Goal: Use online tool/utility: Utilize a website feature to perform a specific function

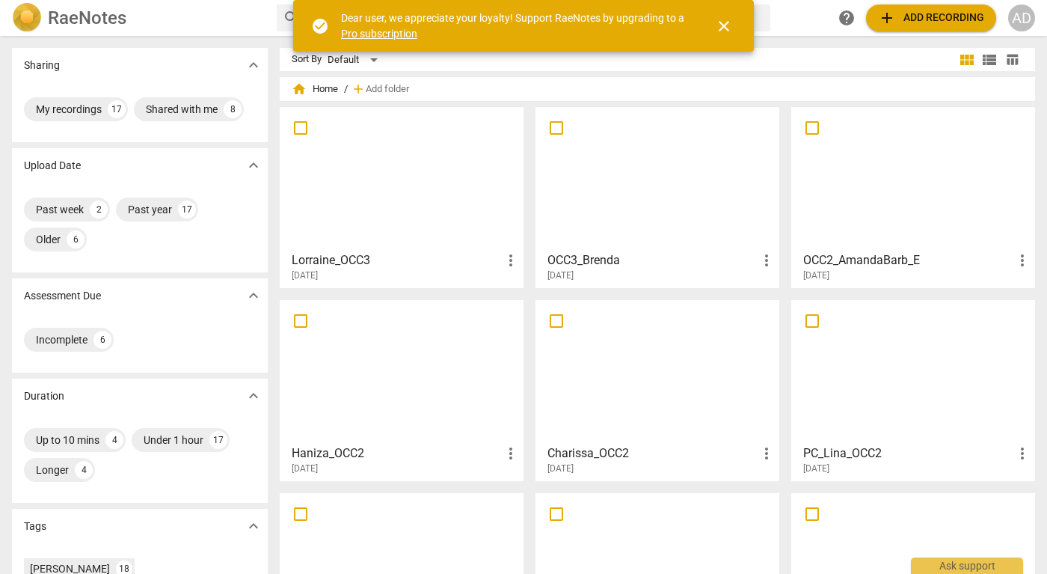
click at [654, 252] on h3 "OCC3_Brenda" at bounding box center [652, 260] width 210 height 18
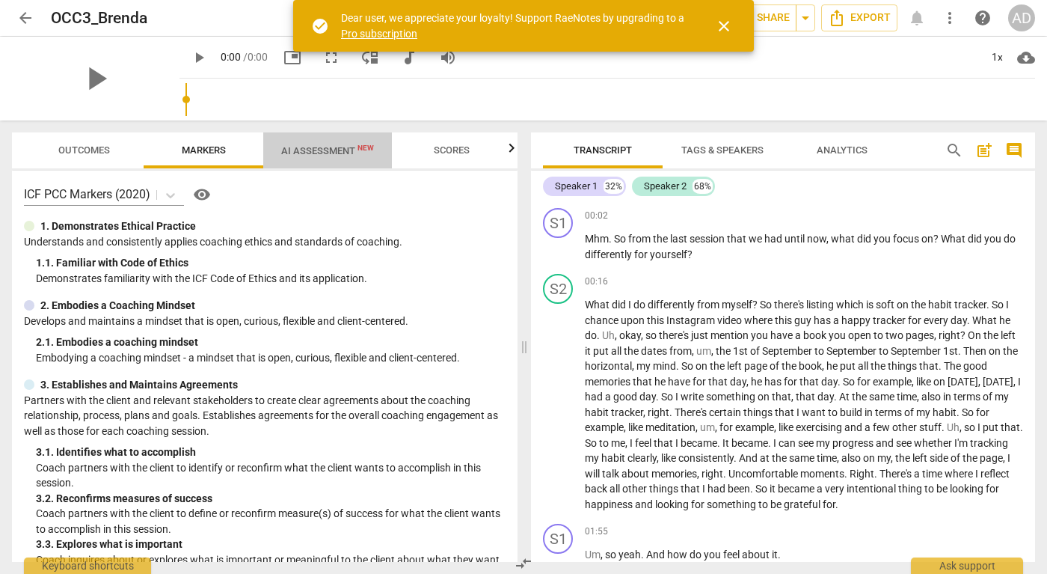
click at [314, 158] on span "AI Assessment New" at bounding box center [327, 150] width 129 height 22
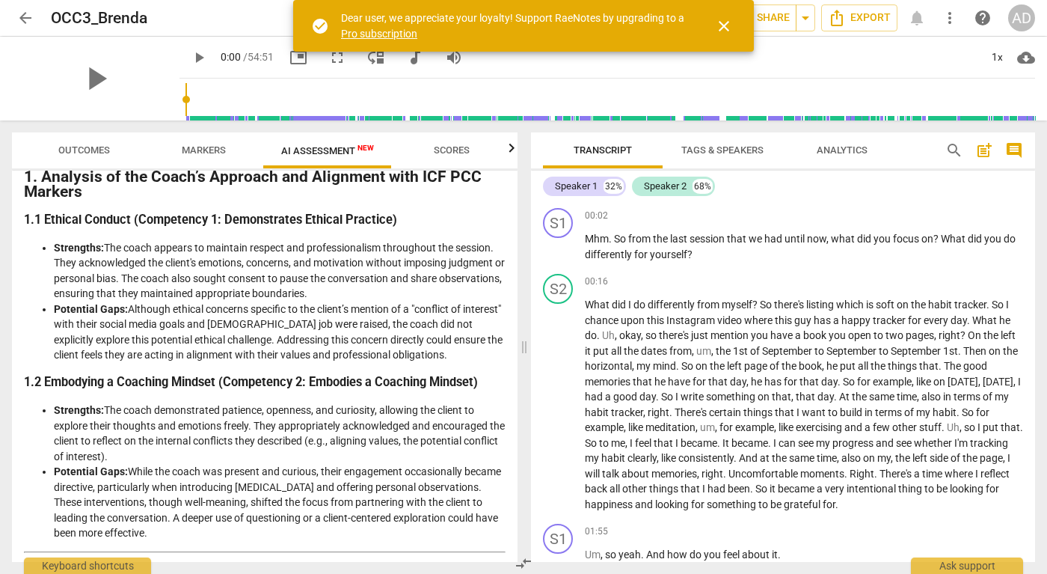
scroll to position [168, 0]
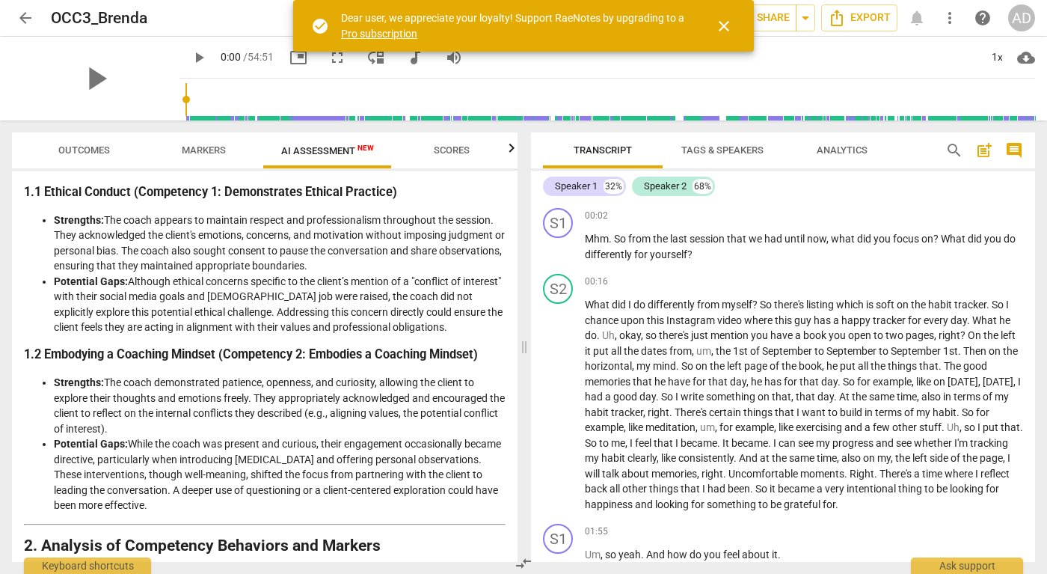
click at [724, 28] on span "close" at bounding box center [724, 26] width 18 height 18
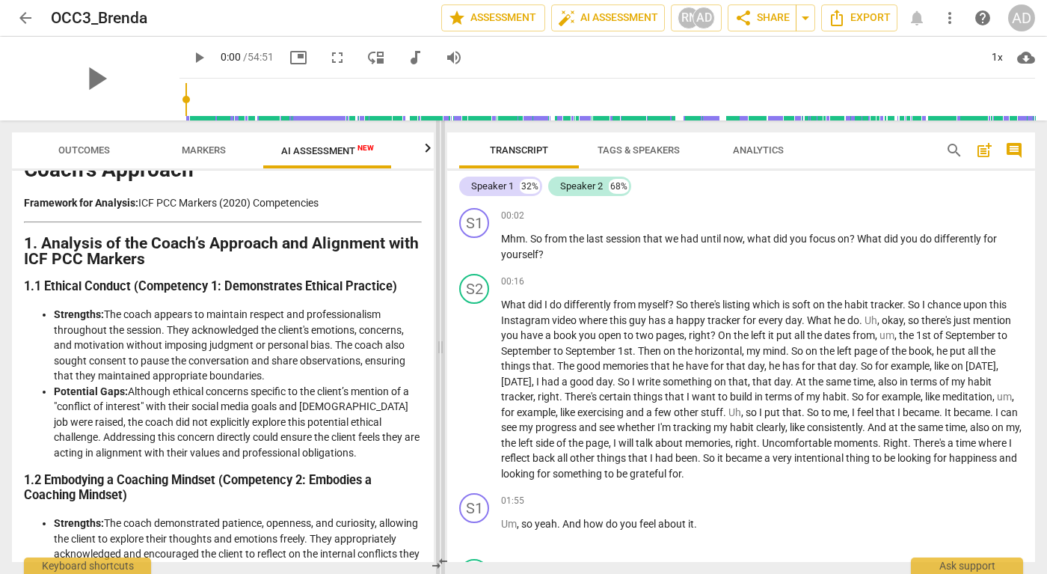
scroll to position [74, 0]
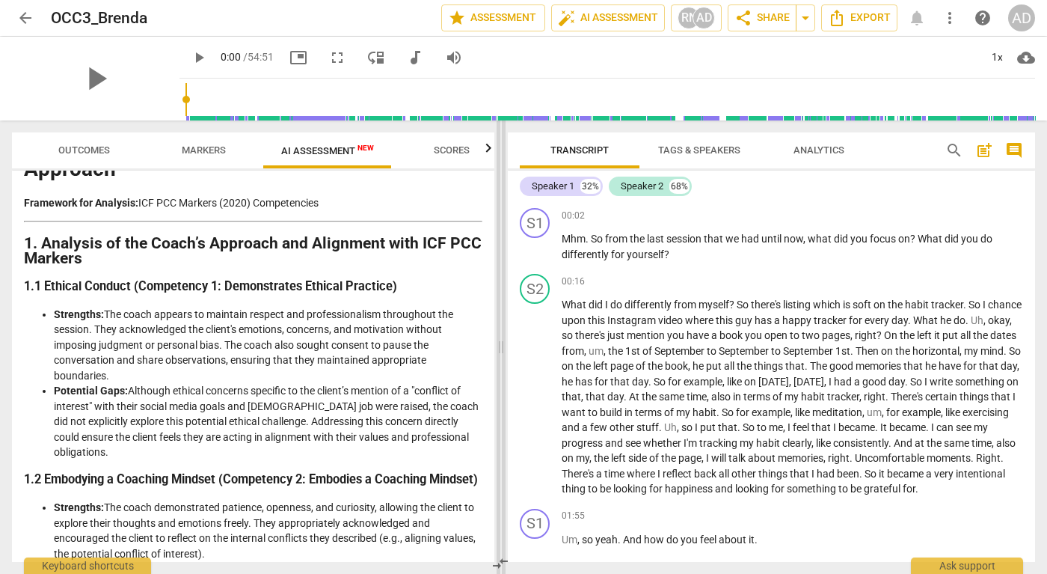
drag, startPoint x: 526, startPoint y: 347, endPoint x: 502, endPoint y: 354, distance: 25.1
click at [502, 354] on span at bounding box center [501, 346] width 9 height 453
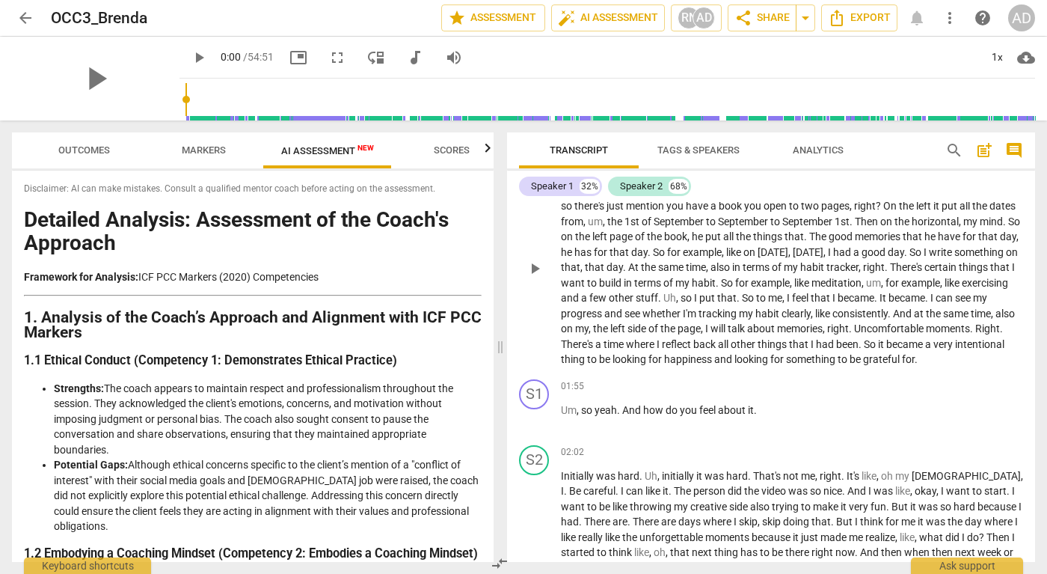
scroll to position [0, 0]
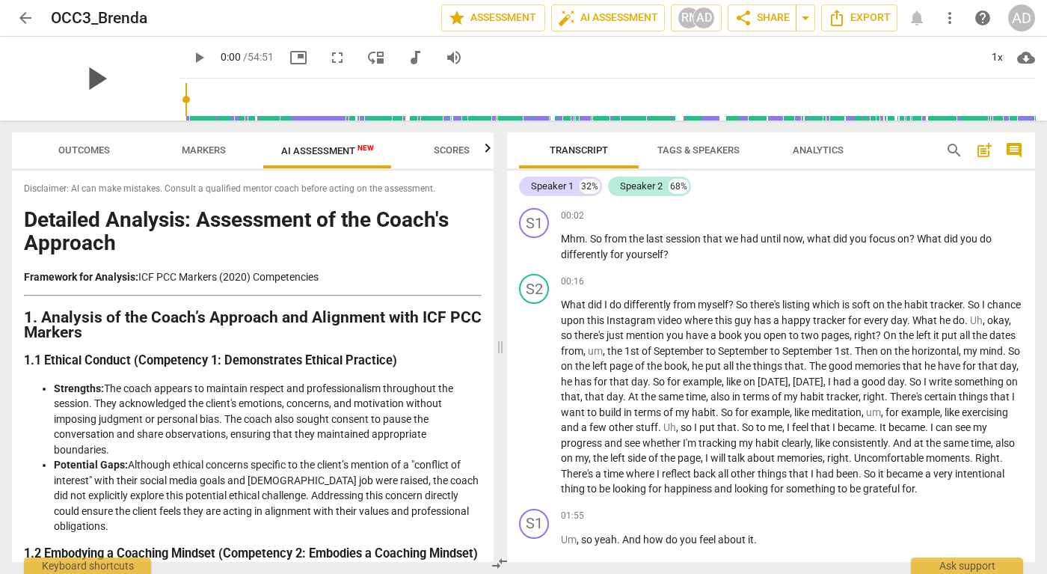
click at [88, 80] on span "play_arrow" at bounding box center [95, 78] width 39 height 39
click at [90, 77] on span "pause" at bounding box center [95, 78] width 39 height 39
type input "8"
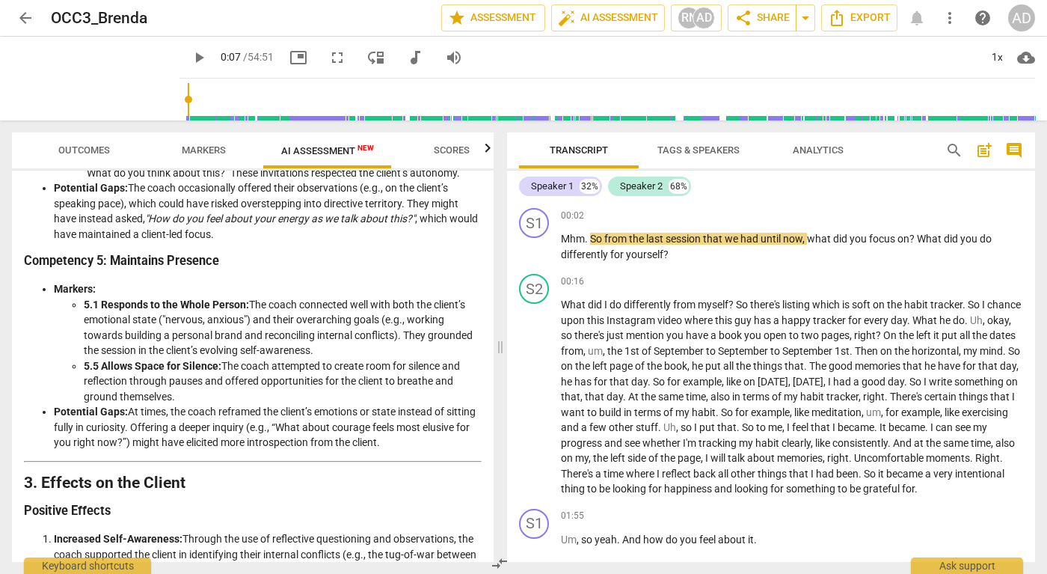
scroll to position [964, 0]
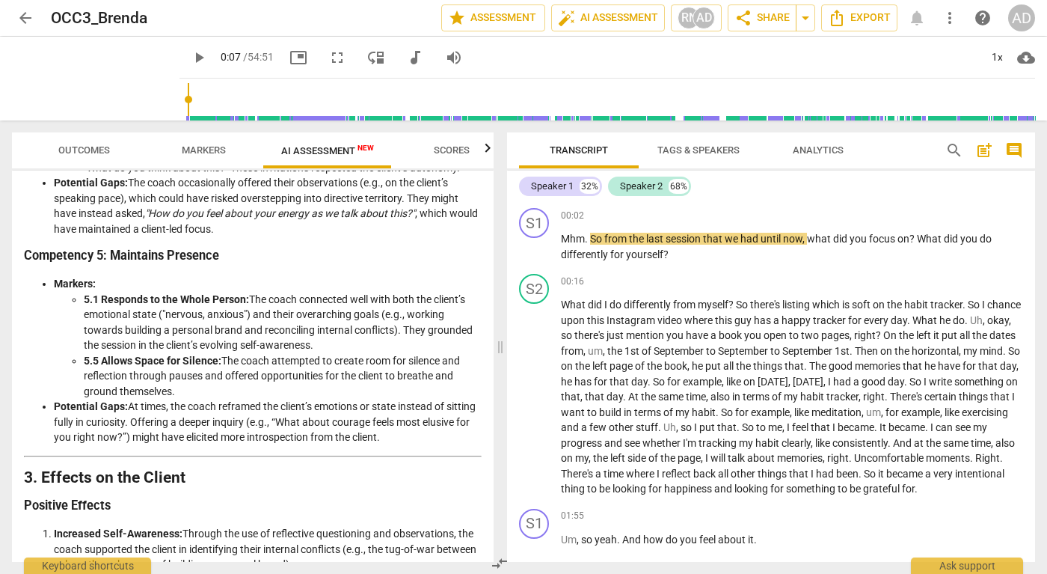
click at [215, 147] on span "Markers" at bounding box center [204, 149] width 44 height 11
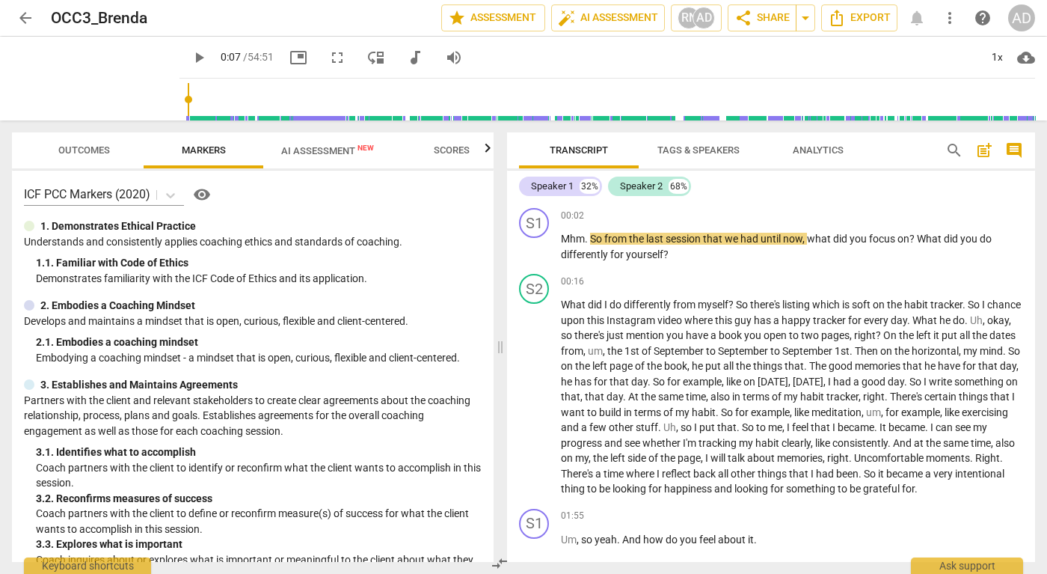
click at [449, 154] on span "Scores" at bounding box center [452, 149] width 36 height 11
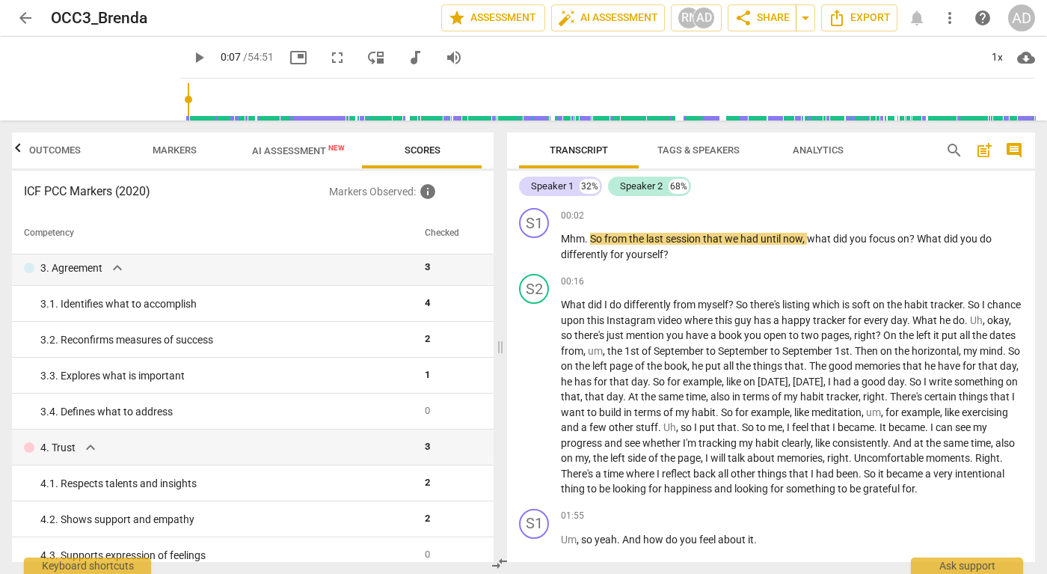
scroll to position [206, 0]
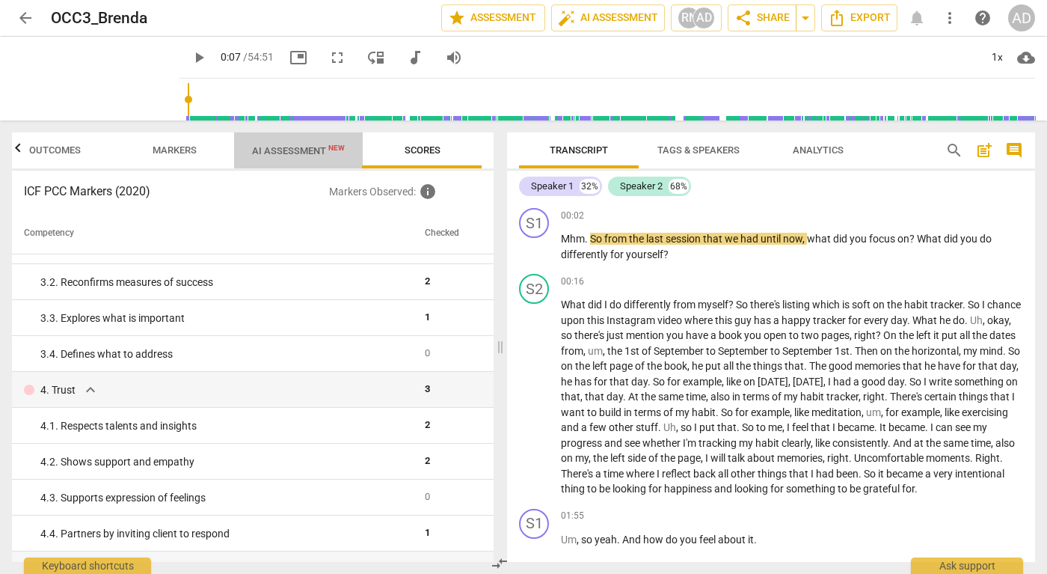
click at [268, 153] on span "AI Assessment New" at bounding box center [298, 150] width 93 height 11
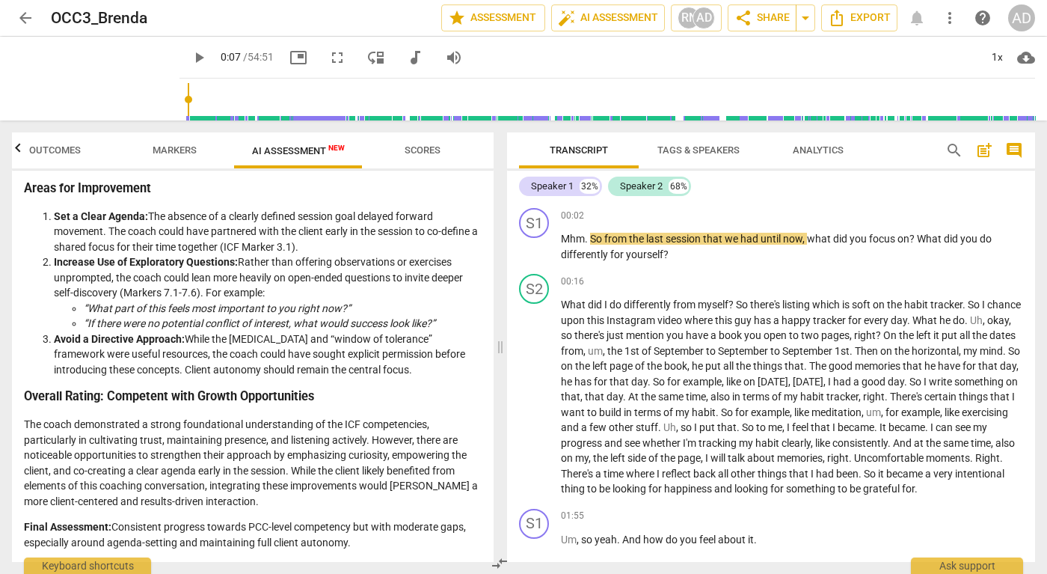
scroll to position [1970, 0]
click at [417, 154] on span "Scores" at bounding box center [423, 149] width 36 height 11
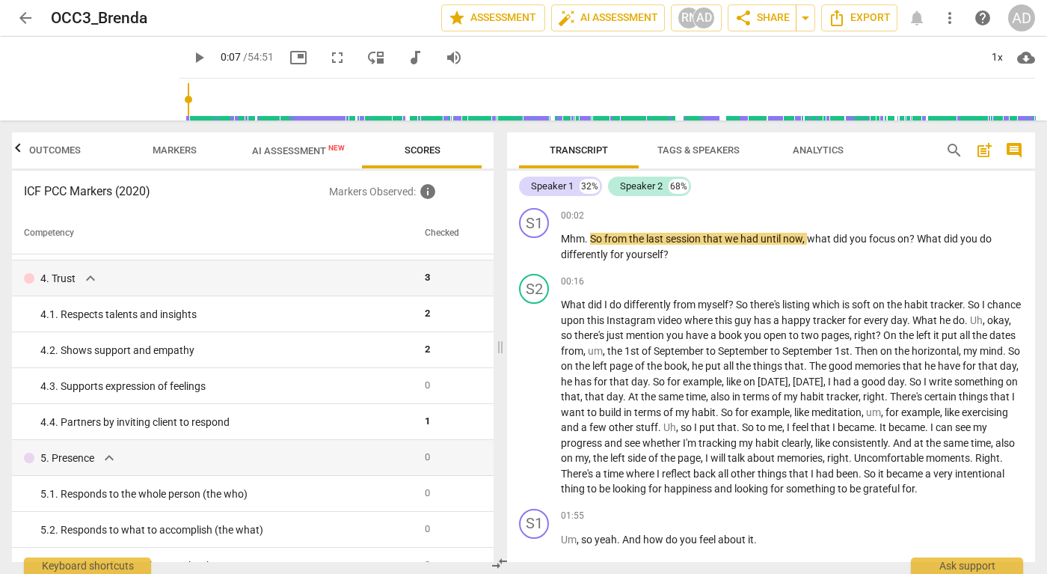
scroll to position [320, 0]
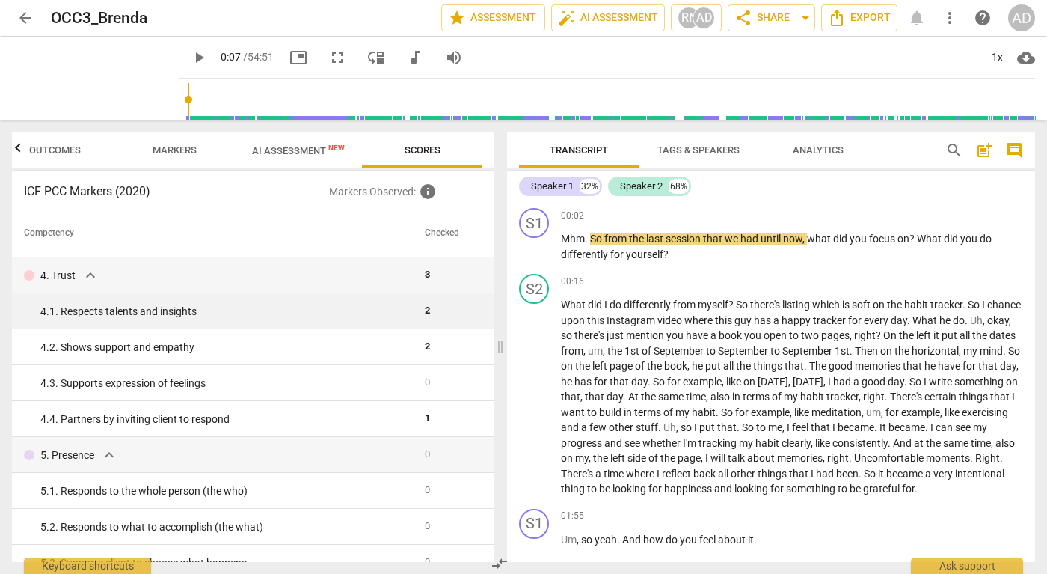
click at [322, 309] on div "4. 1. Respects talents and insights" at bounding box center [226, 312] width 372 height 16
click at [419, 316] on td "2" at bounding box center [449, 311] width 60 height 36
click at [419, 311] on td "2" at bounding box center [449, 311] width 60 height 36
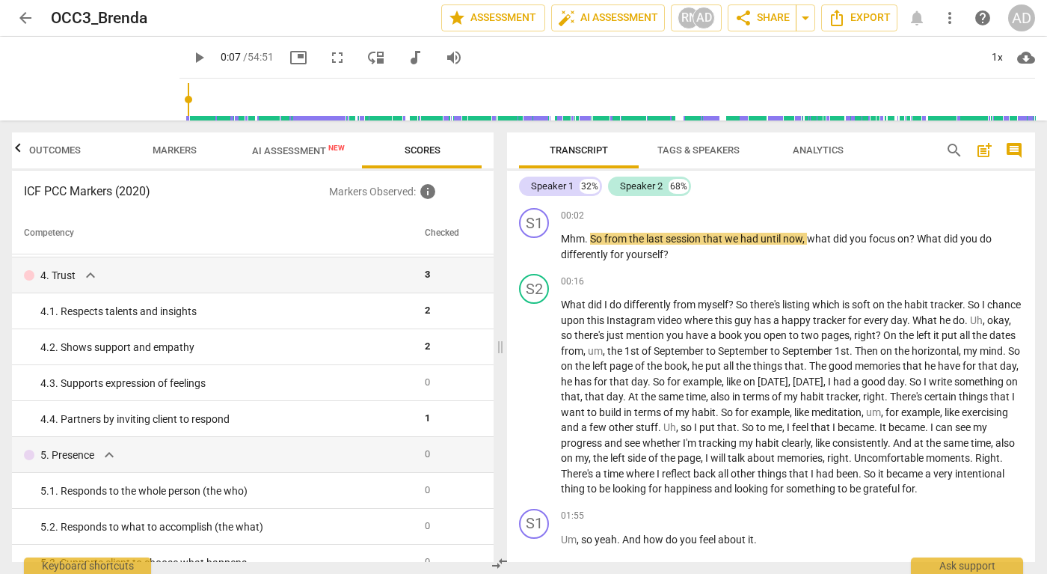
click at [179, 148] on span "Markers" at bounding box center [175, 149] width 44 height 11
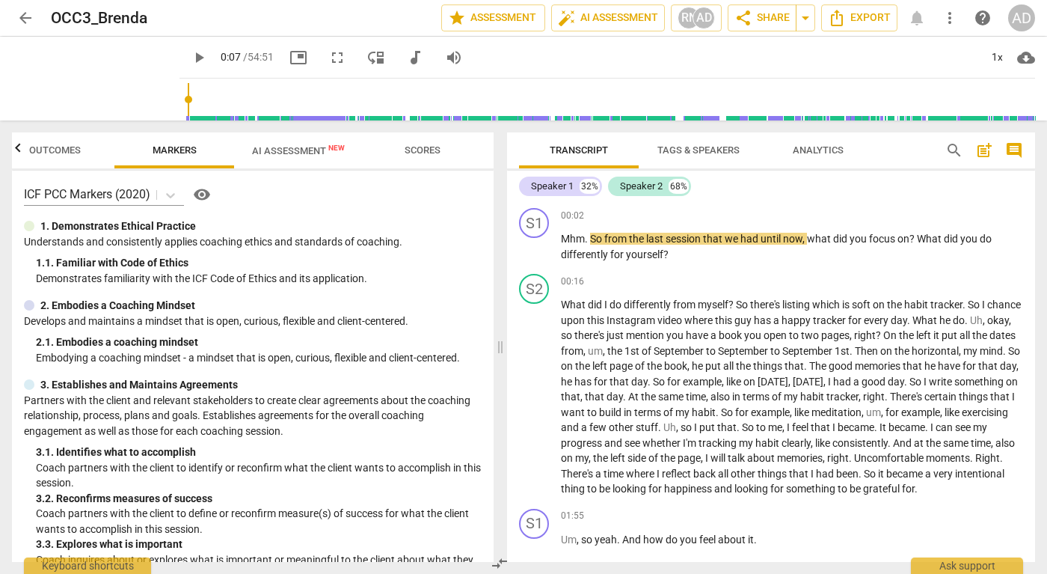
click at [70, 153] on span "Outcomes" at bounding box center [55, 149] width 52 height 11
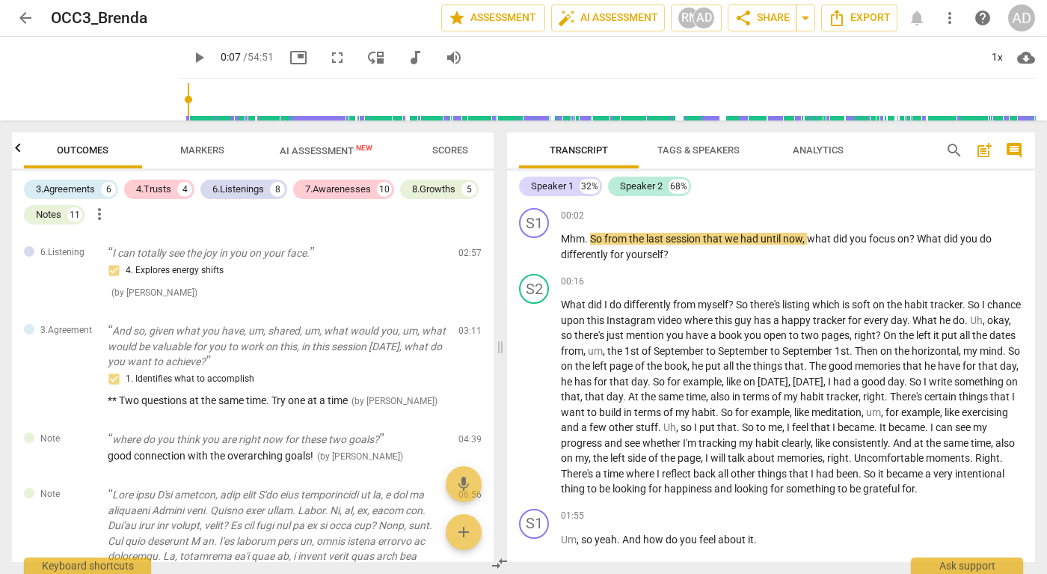
scroll to position [0, 0]
click at [94, 194] on div "3.Agreements" at bounding box center [65, 189] width 59 height 15
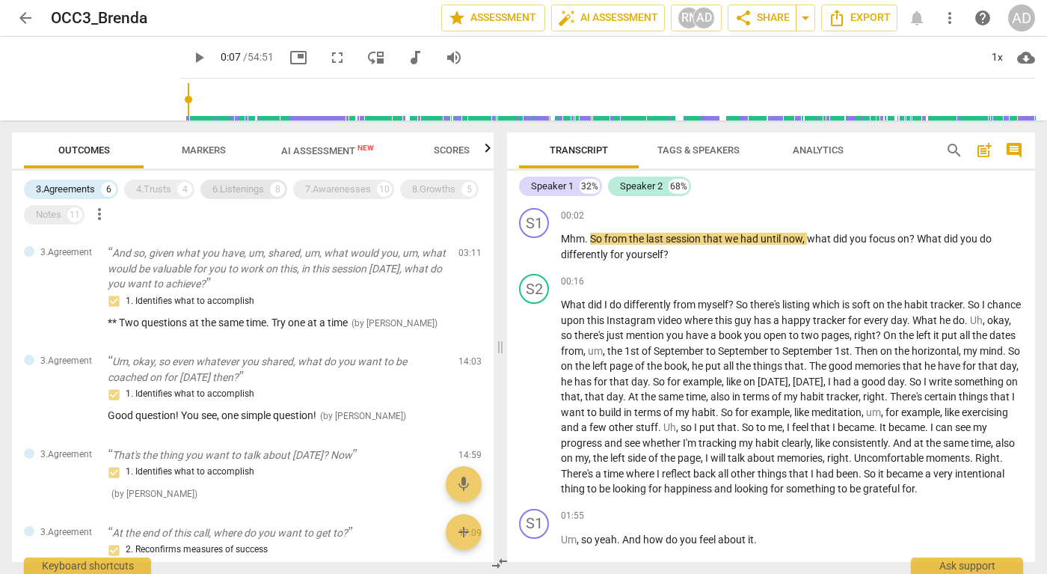
click at [248, 194] on div "6.Listenings" at bounding box center [238, 189] width 52 height 15
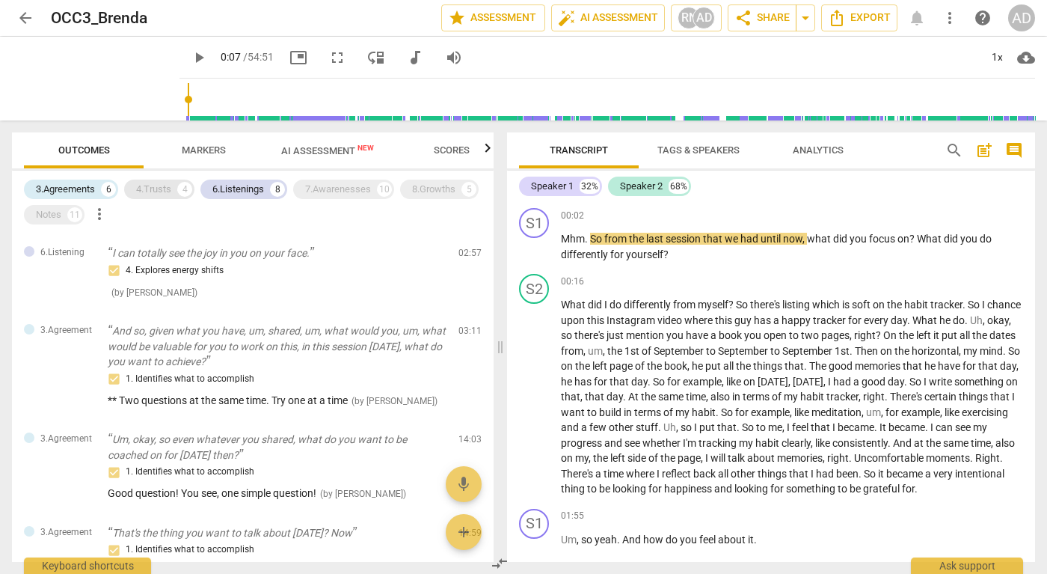
click at [159, 187] on div "4.Trusts" at bounding box center [153, 189] width 35 height 15
click at [239, 194] on div "6.Listenings" at bounding box center [238, 189] width 52 height 15
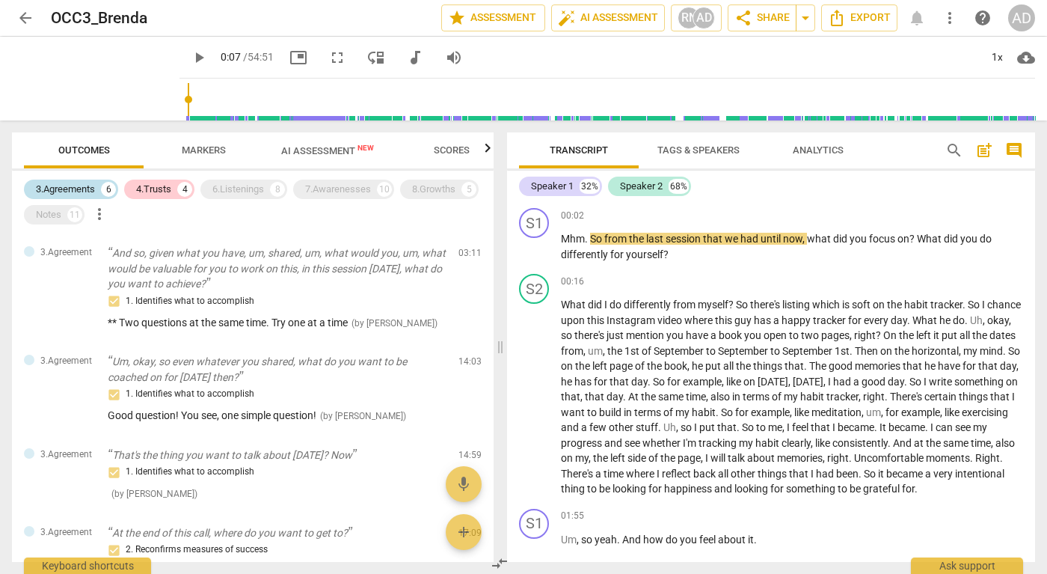
click at [90, 182] on div "3.Agreements" at bounding box center [65, 189] width 59 height 15
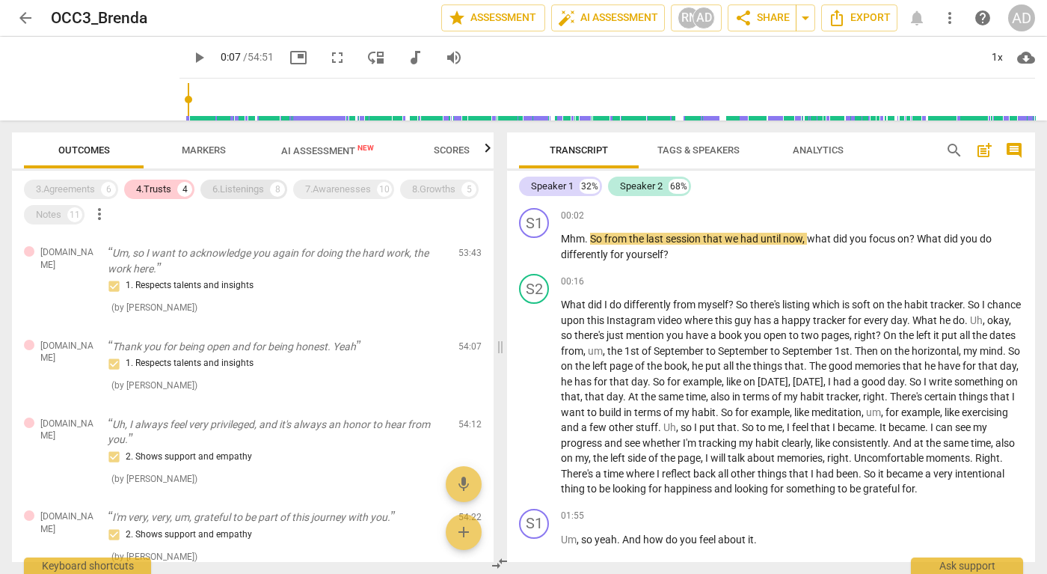
click at [242, 194] on div "6.Listenings" at bounding box center [238, 189] width 52 height 15
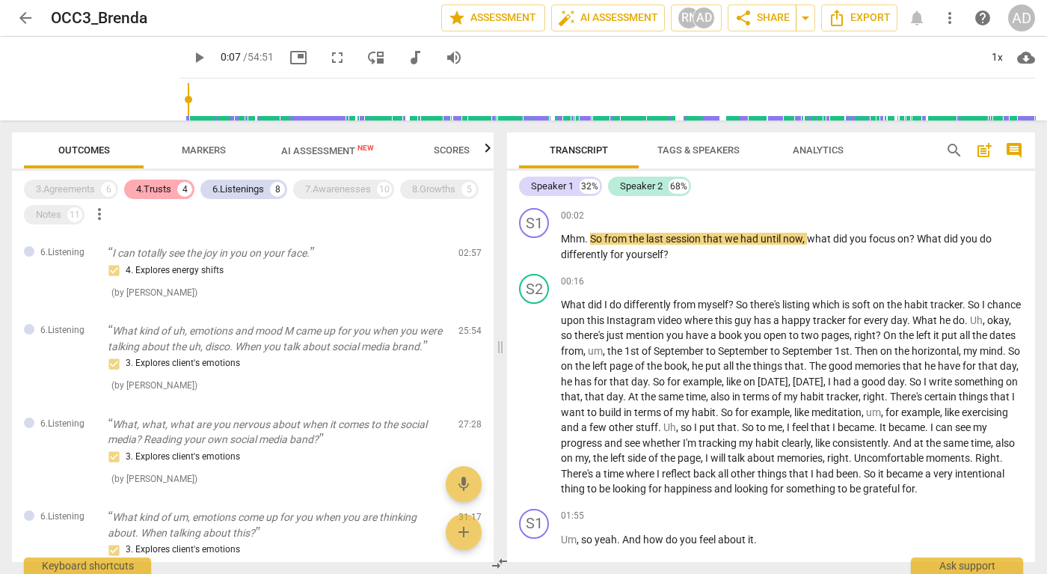
click at [157, 189] on div "4.Trusts" at bounding box center [153, 189] width 35 height 15
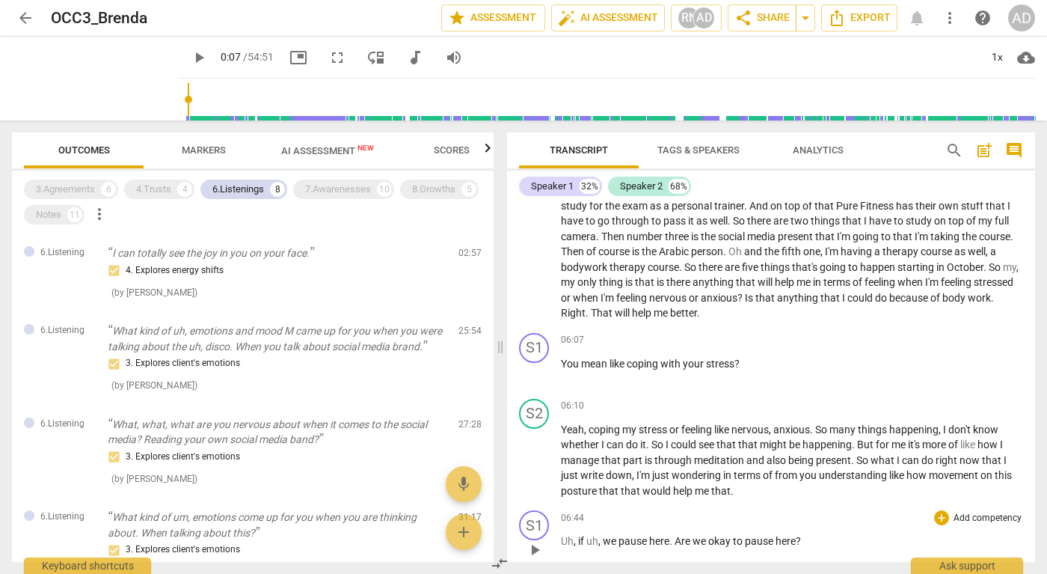
scroll to position [1084, 0]
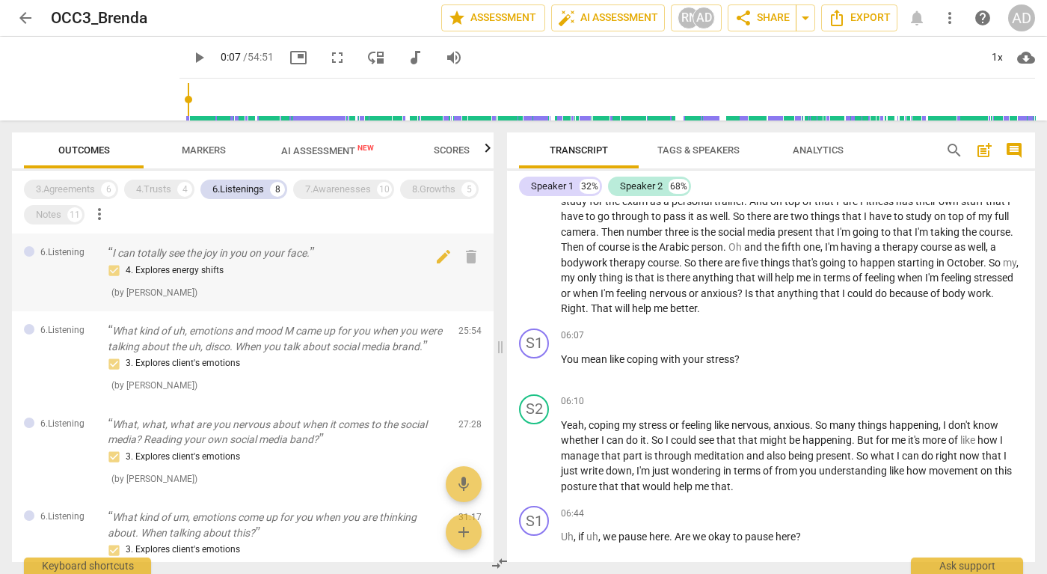
click at [277, 250] on p "I can totally see the joy in you on your face." at bounding box center [277, 253] width 339 height 16
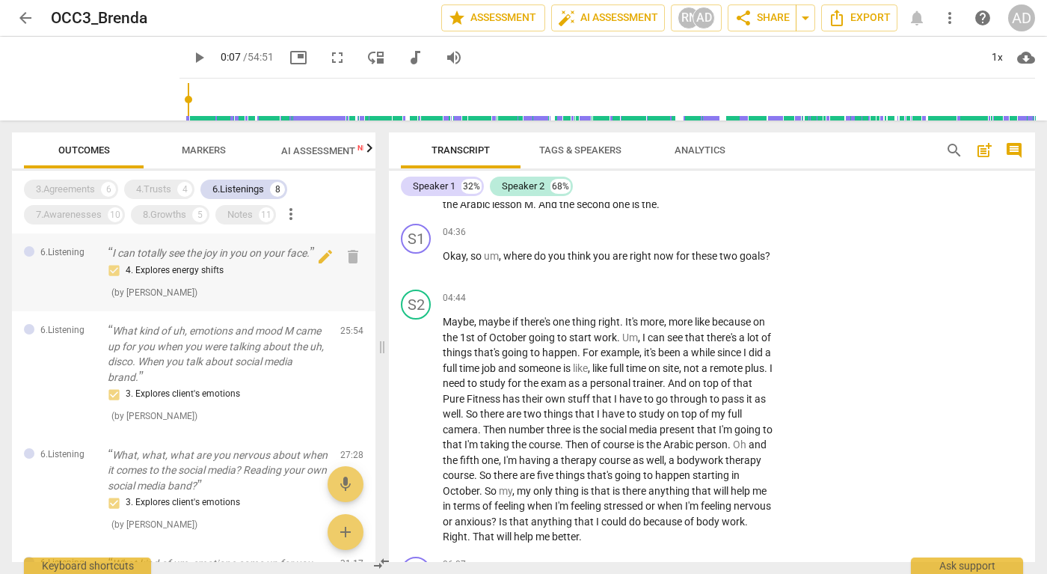
scroll to position [699, 0]
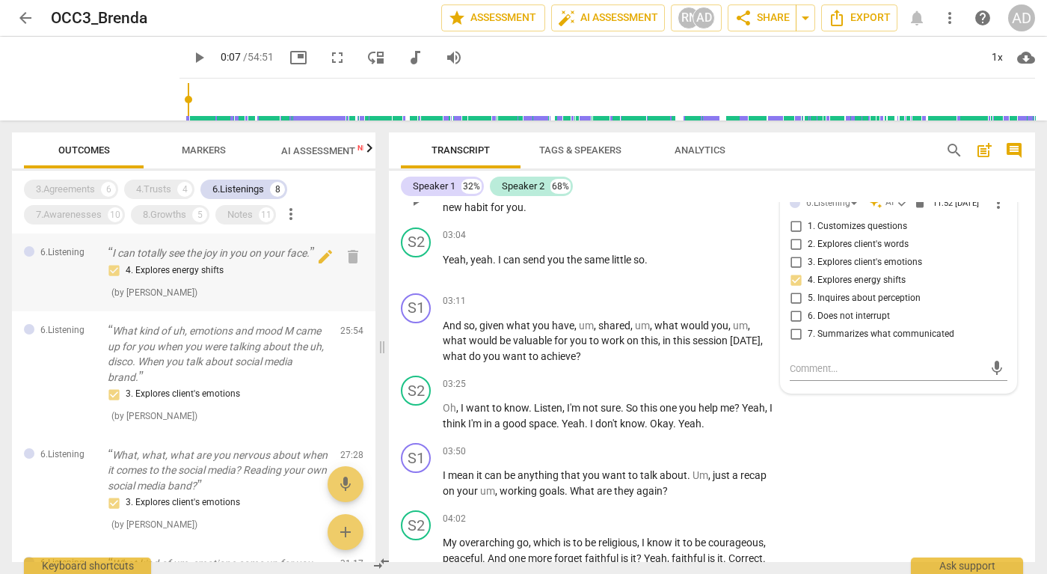
click at [277, 250] on p "I can totally see the joy in you on your face." at bounding box center [218, 253] width 221 height 16
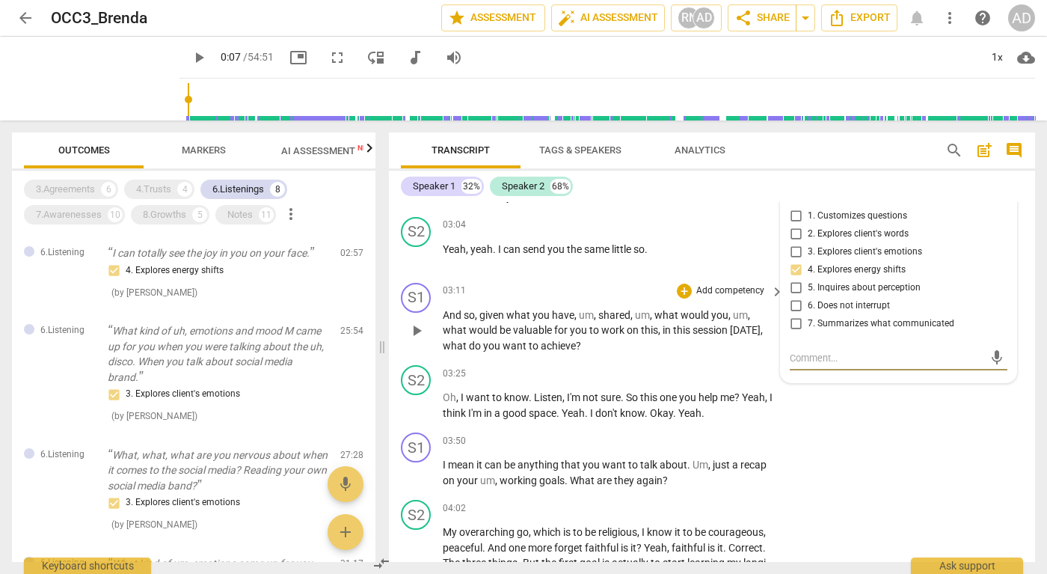
scroll to position [711, 0]
click at [256, 339] on p "What kind of uh, emotions and mood M came up for you when you were talking abou…" at bounding box center [218, 353] width 221 height 61
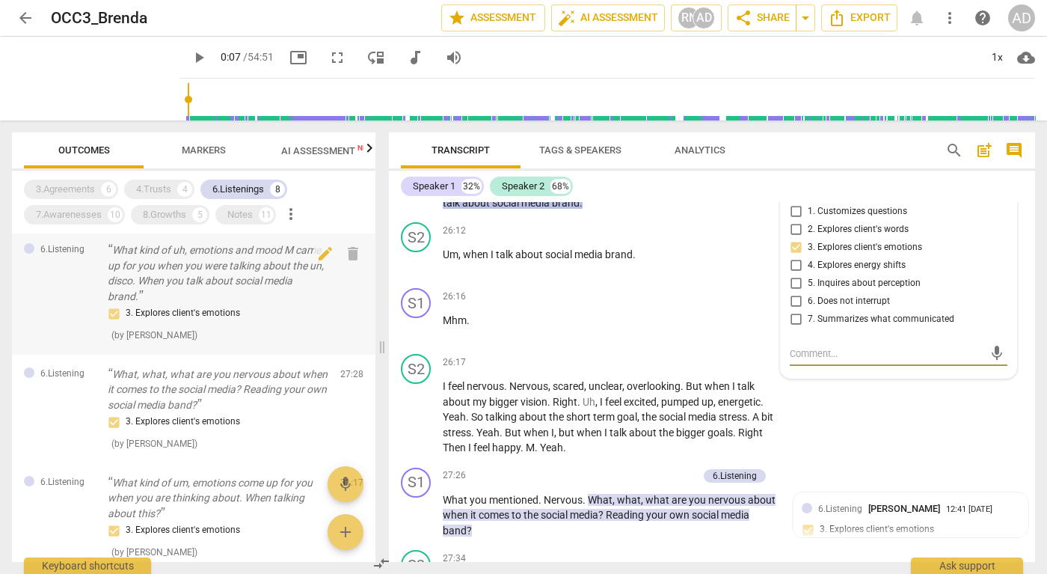
scroll to position [84, 0]
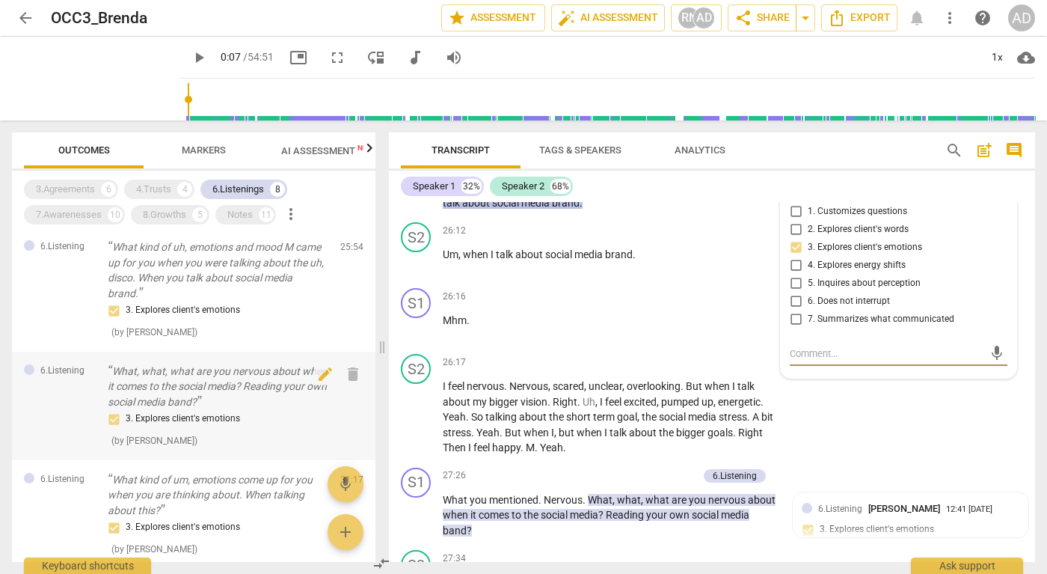
click at [256, 369] on p "What, what, what are you nervous about when it comes to the social media? Readi…" at bounding box center [218, 386] width 221 height 46
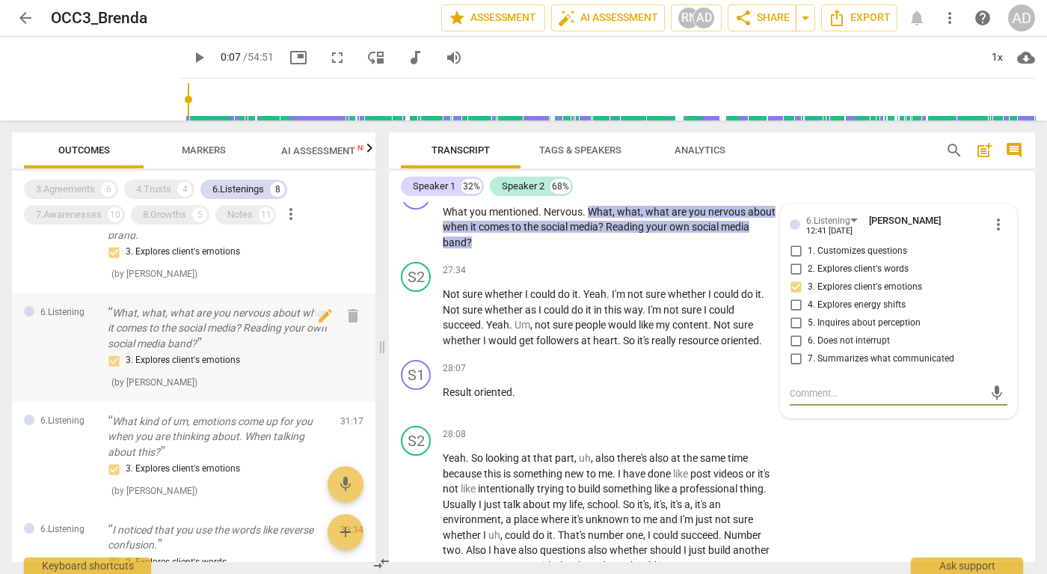
scroll to position [195, 0]
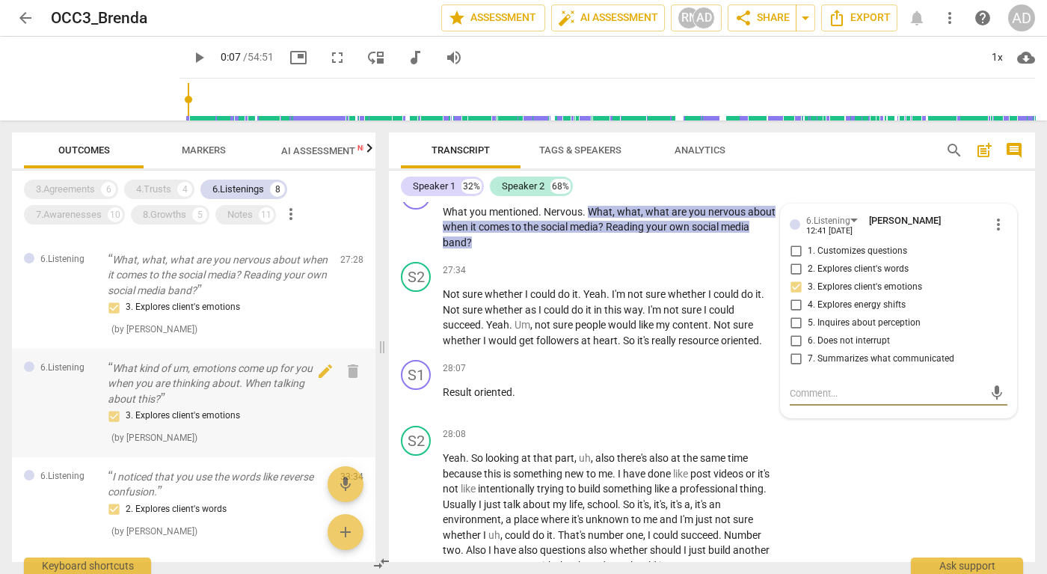
click at [255, 382] on p "What kind of um, emotions come up for you when you are thinking about. When tal…" at bounding box center [218, 383] width 221 height 46
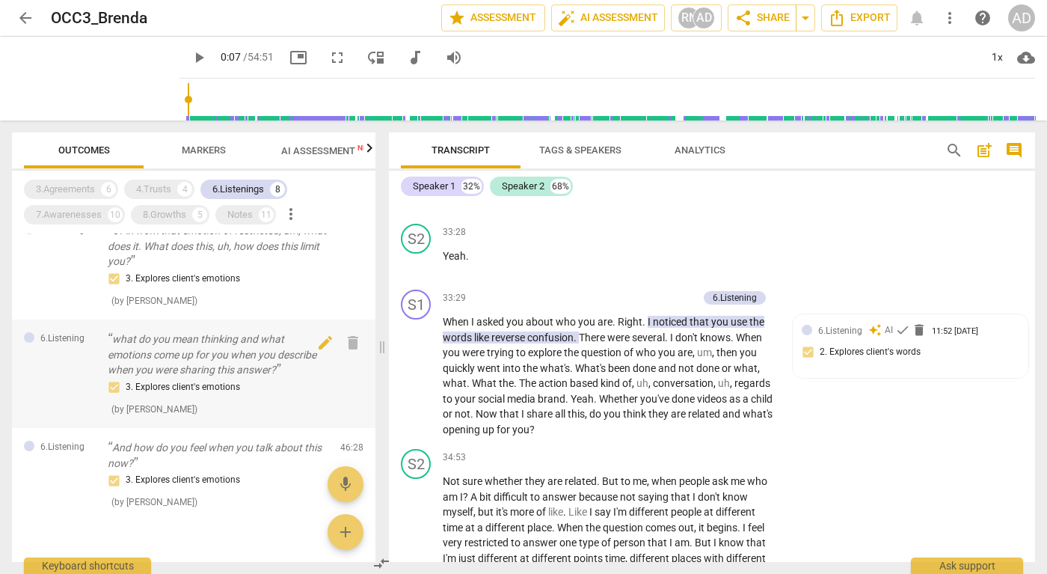
scroll to position [568, 0]
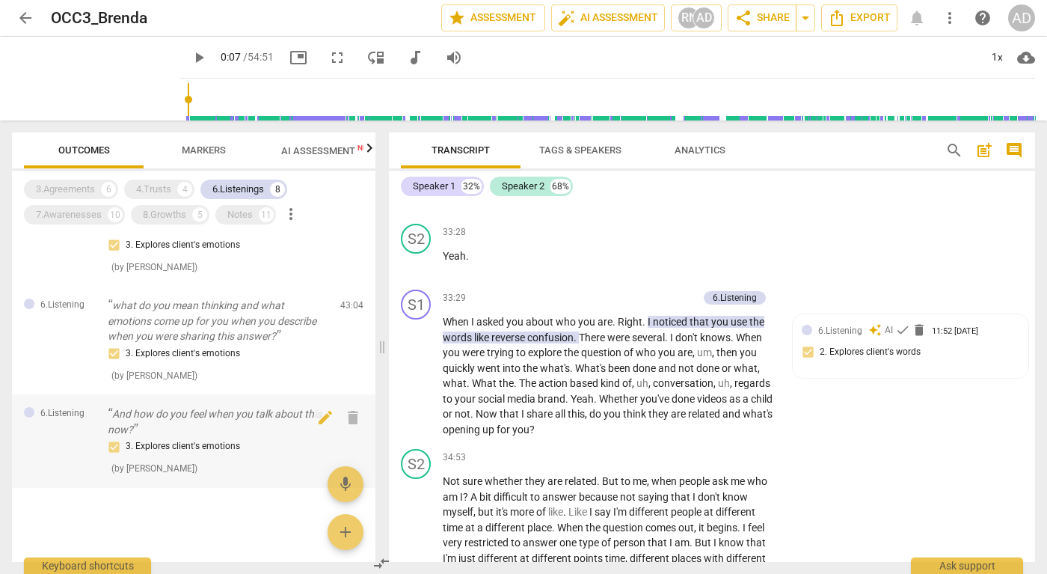
click at [239, 420] on p "And how do you feel when you talk about this now?" at bounding box center [218, 421] width 221 height 31
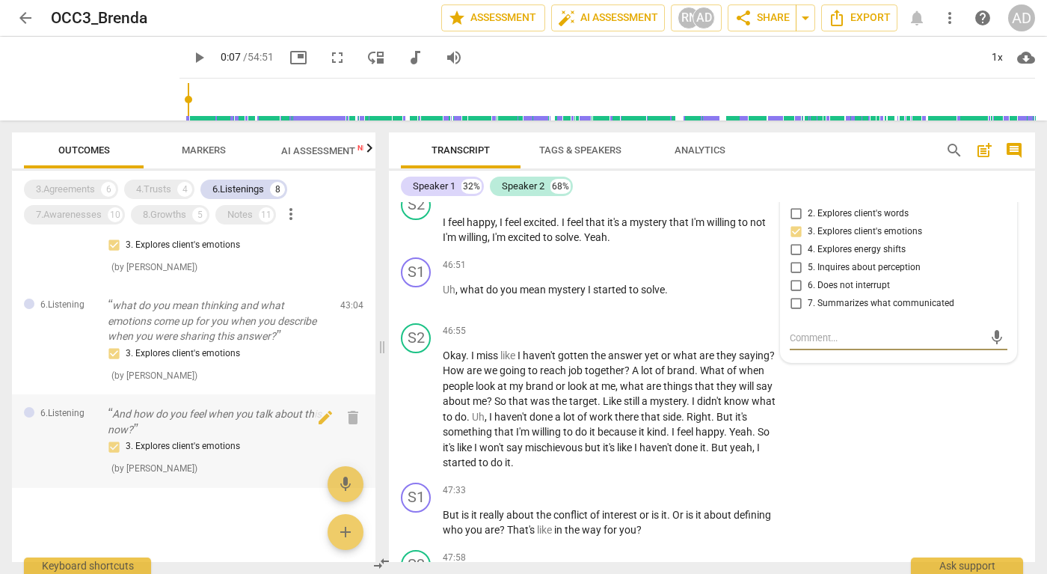
click at [233, 408] on p "And how do you feel when you talk about this now?" at bounding box center [218, 421] width 221 height 31
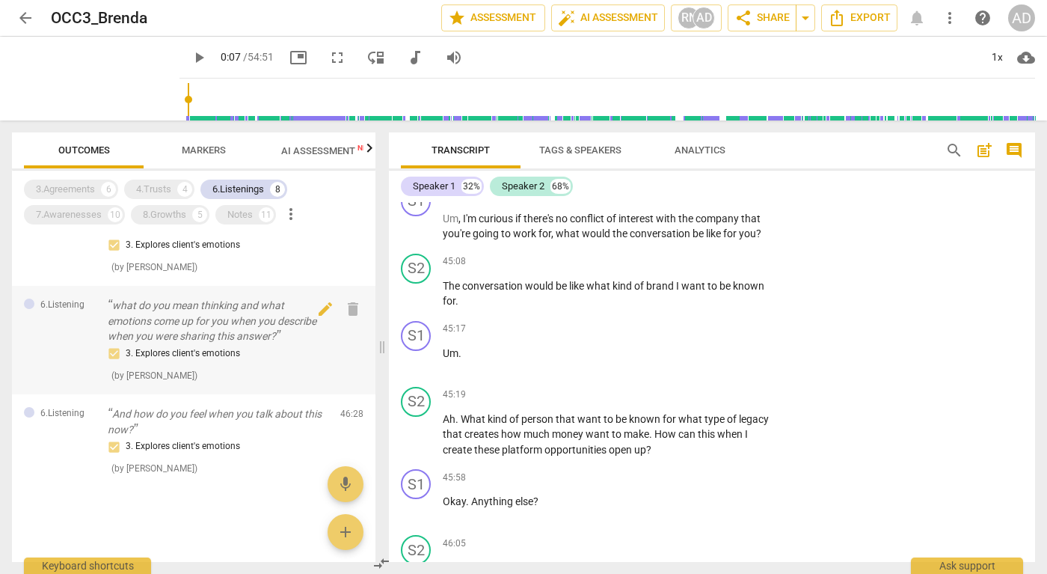
scroll to position [0, 0]
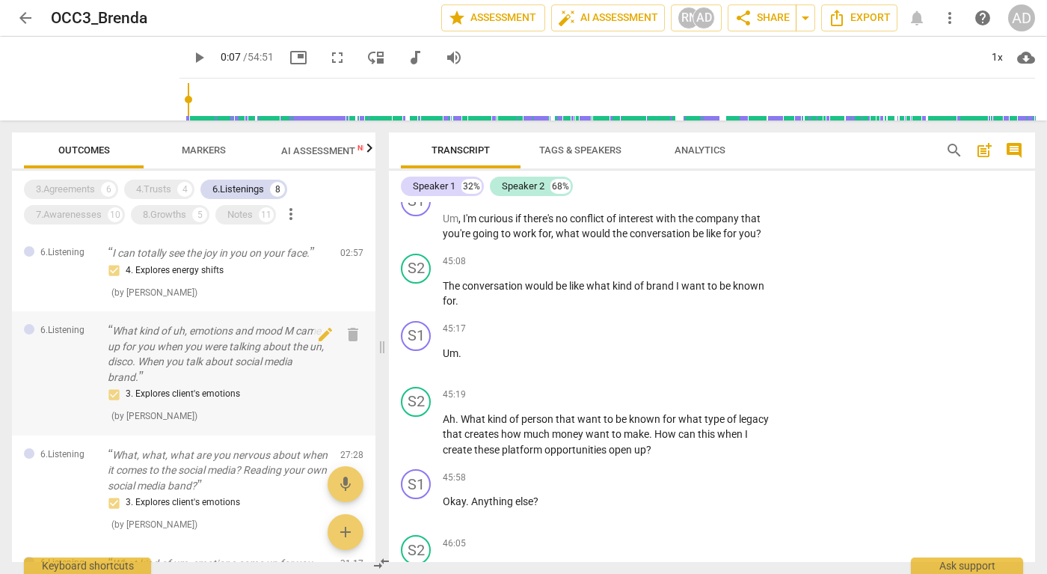
click at [216, 341] on p "What kind of uh, emotions and mood M came up for you when you were talking abou…" at bounding box center [218, 353] width 221 height 61
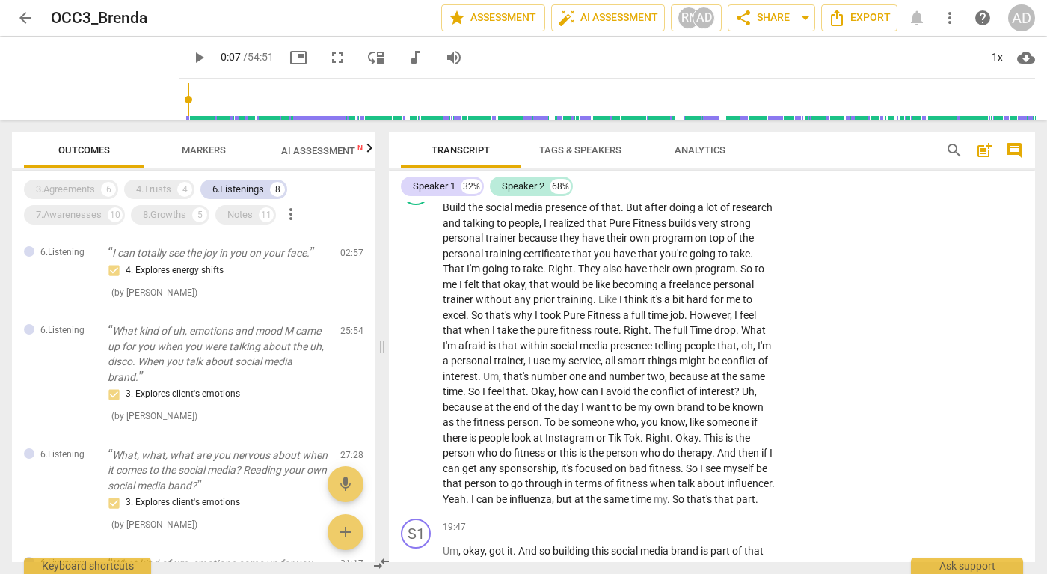
scroll to position [5252, 0]
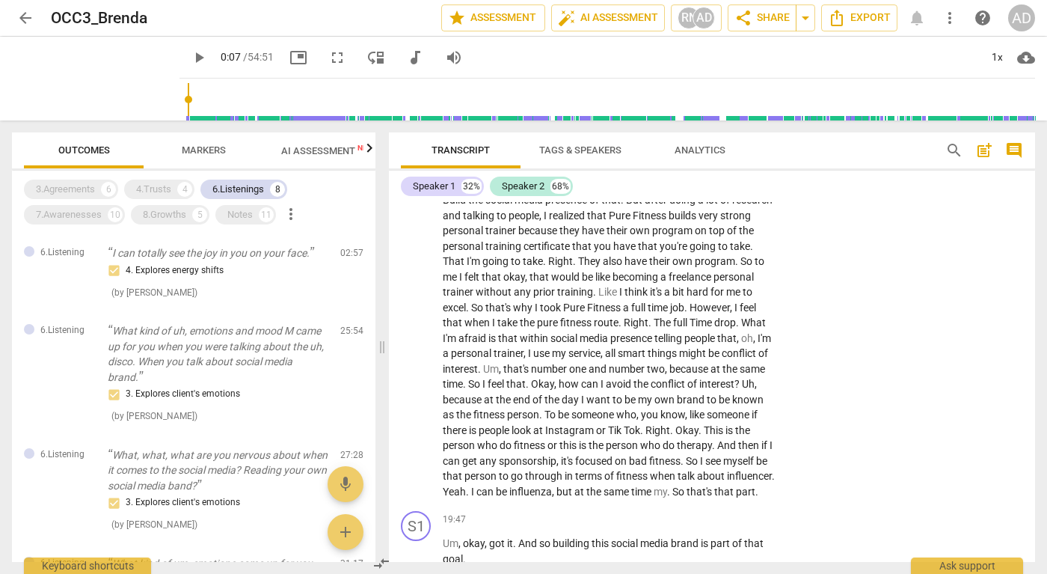
click at [946, 144] on span "search" at bounding box center [954, 150] width 18 height 18
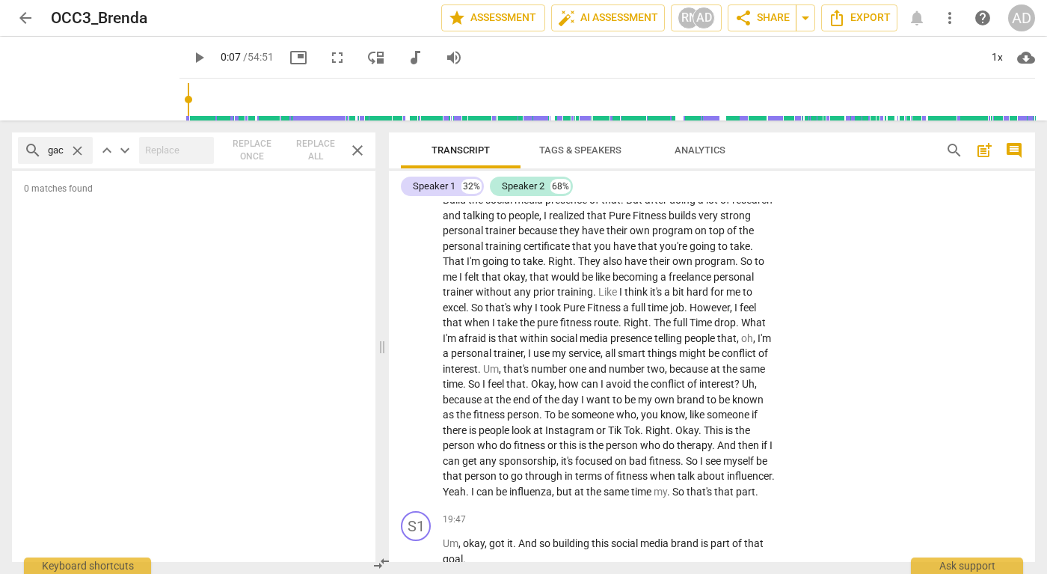
scroll to position [0, 12]
type input "legacy"
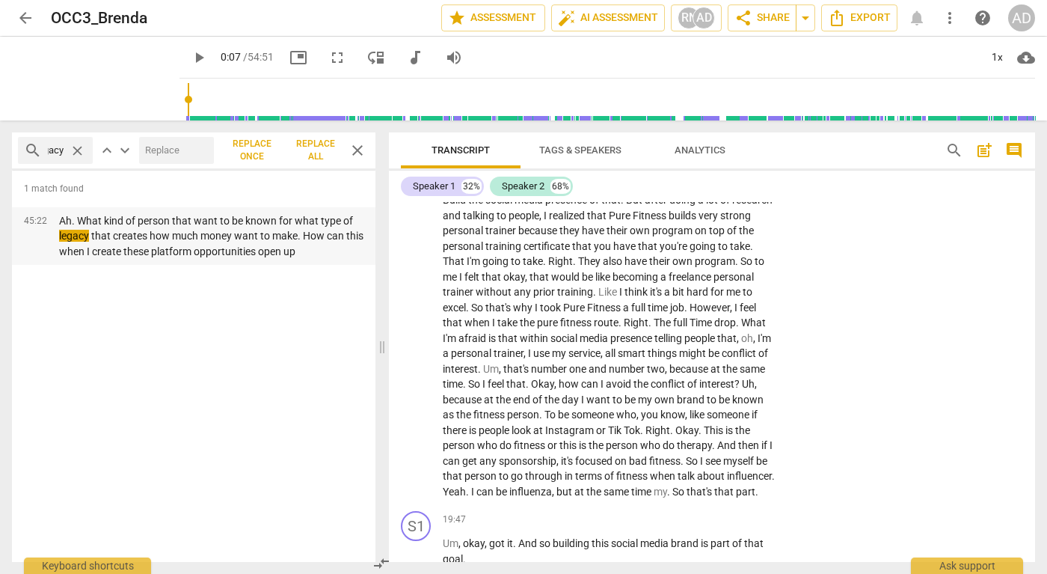
scroll to position [0, 0]
click at [247, 226] on p "Ah. What kind of person that want to be known for what type of legacy that crea…" at bounding box center [211, 236] width 304 height 46
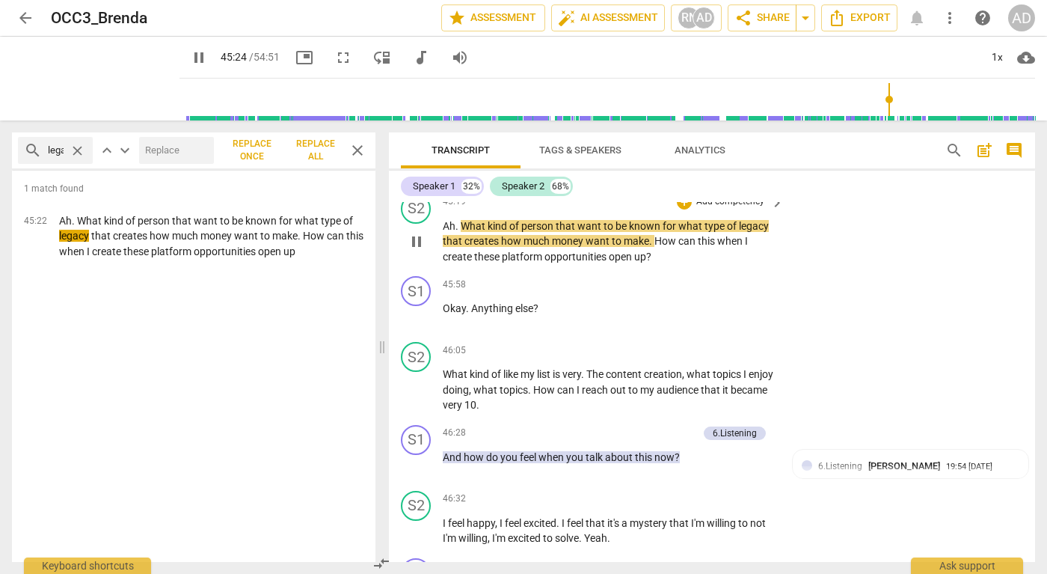
scroll to position [12256, 0]
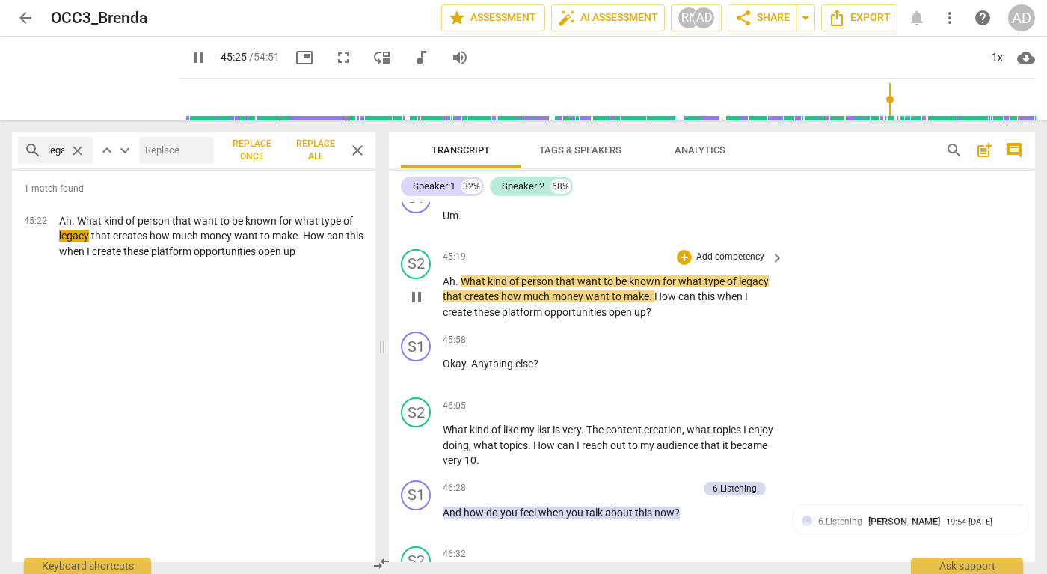
click at [417, 306] on span "pause" at bounding box center [417, 297] width 18 height 18
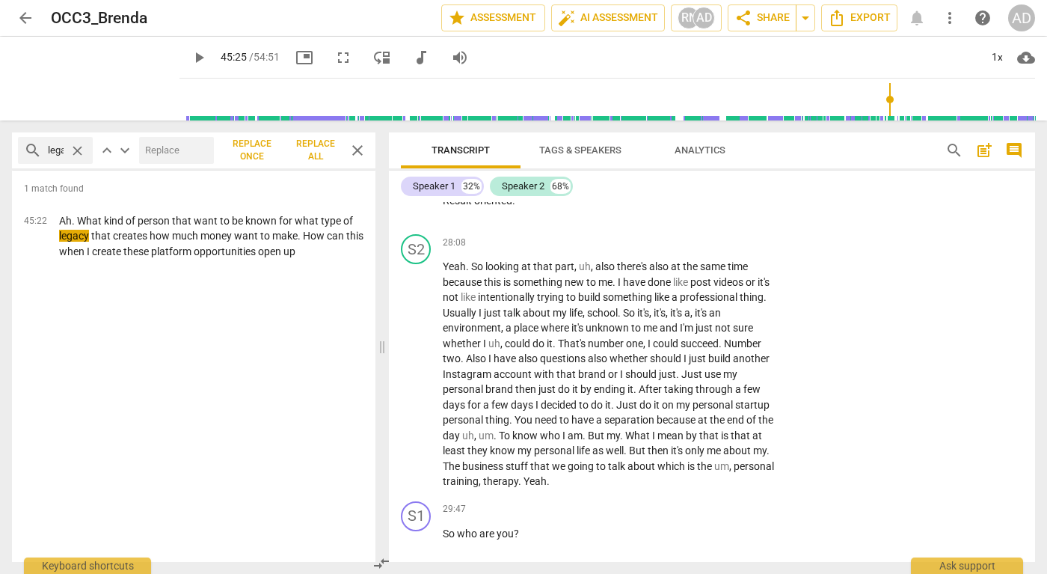
scroll to position [8089, 0]
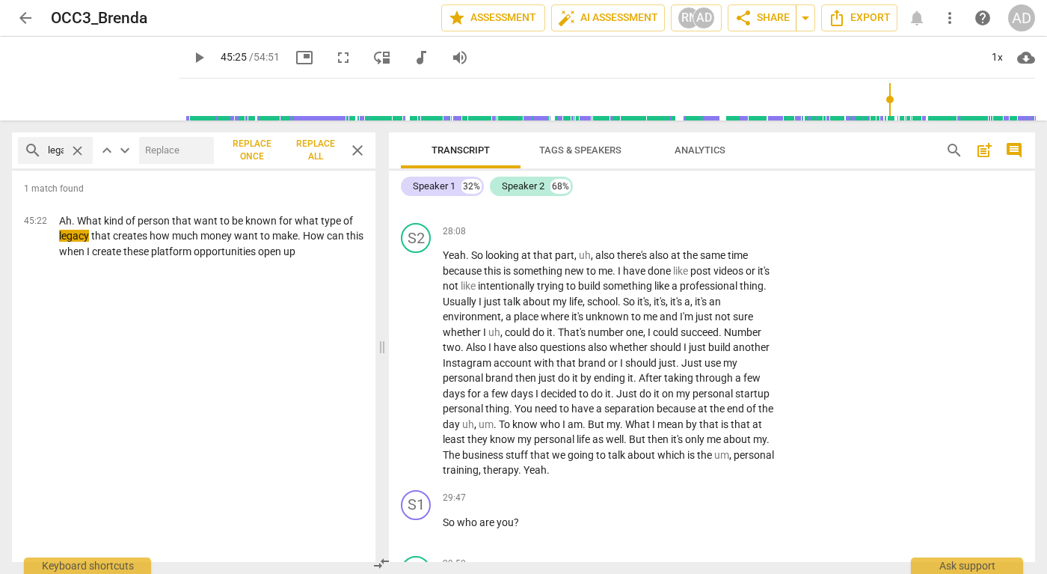
click at [359, 145] on span "close" at bounding box center [357, 150] width 18 height 18
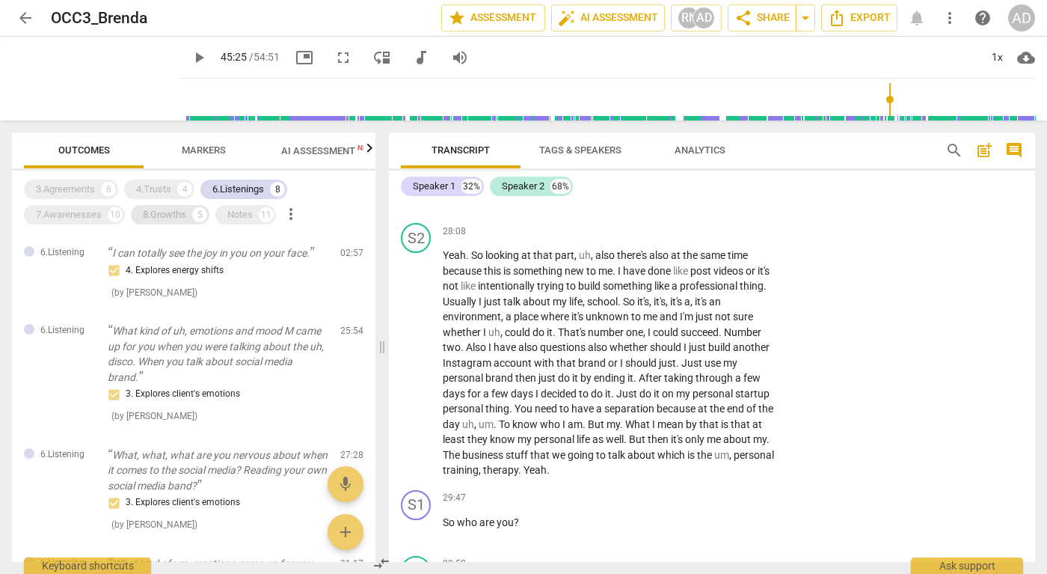
click at [230, 184] on div "6.Listenings" at bounding box center [238, 189] width 52 height 15
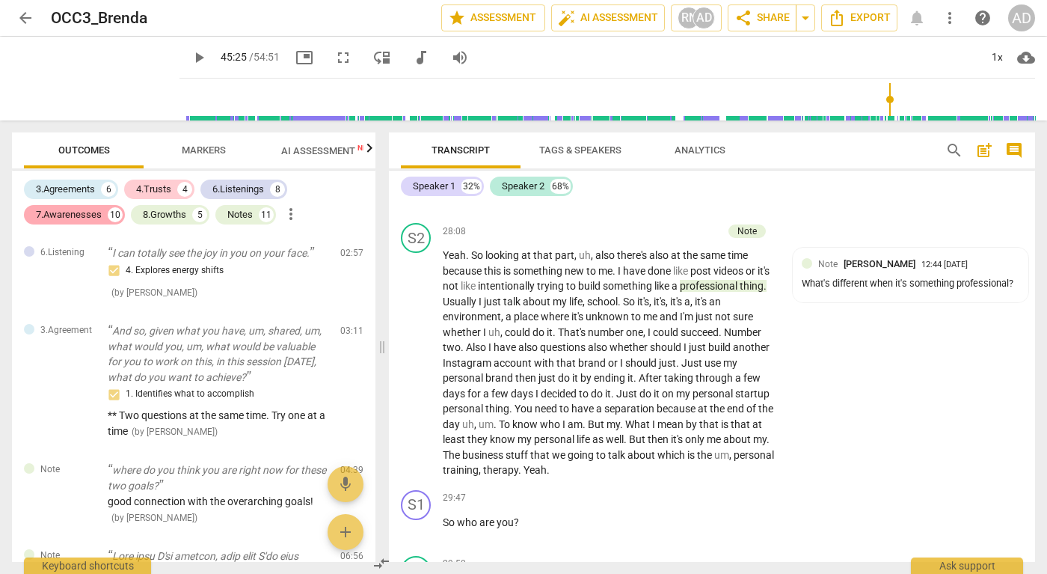
click at [99, 211] on div "7.Awarenesses" at bounding box center [69, 214] width 66 height 15
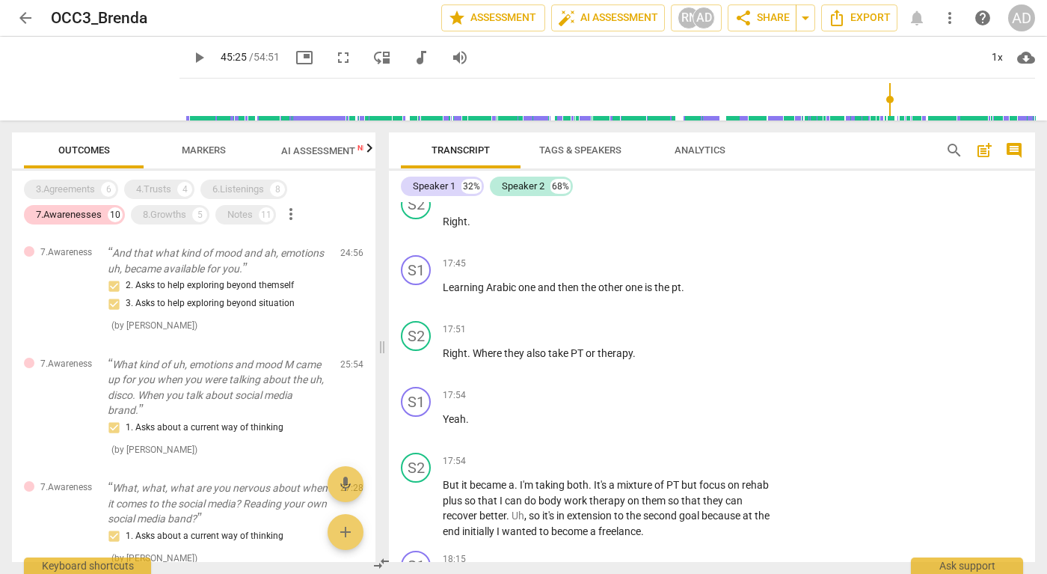
scroll to position [4401, 0]
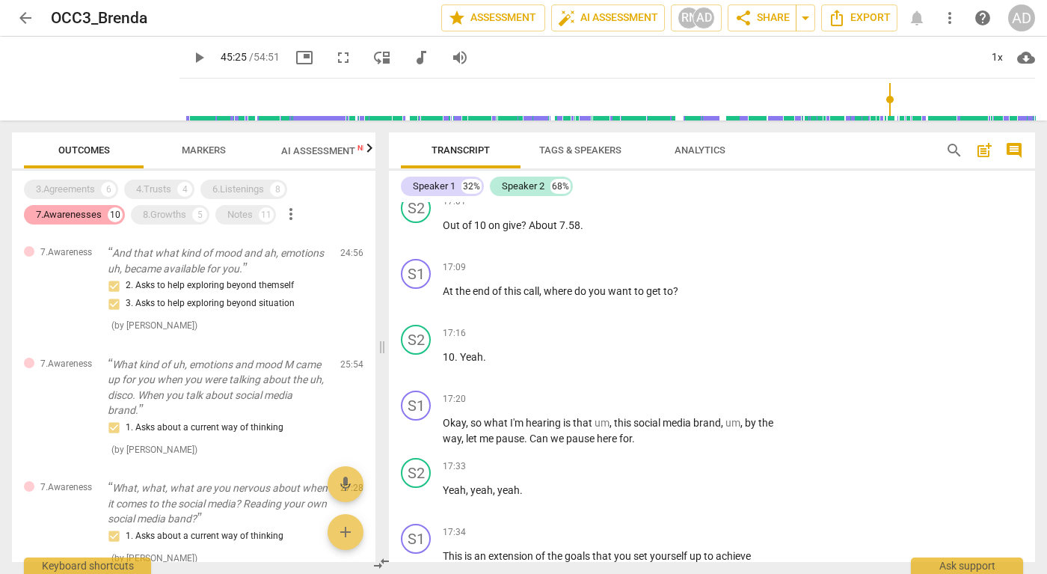
click at [86, 214] on div "7.Awarenesses" at bounding box center [69, 214] width 66 height 15
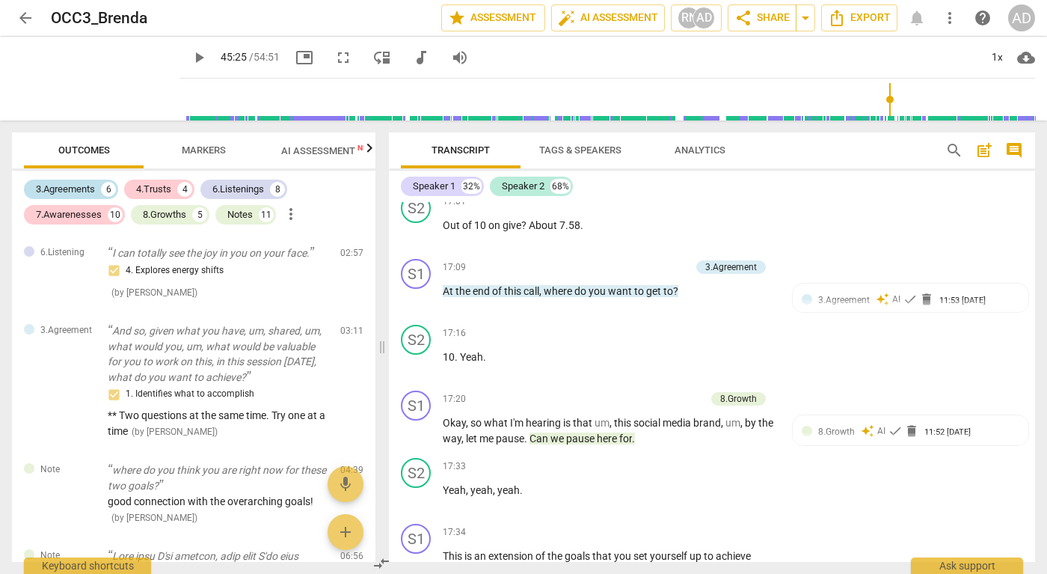
click at [88, 185] on div "3.Agreements" at bounding box center [65, 189] width 59 height 15
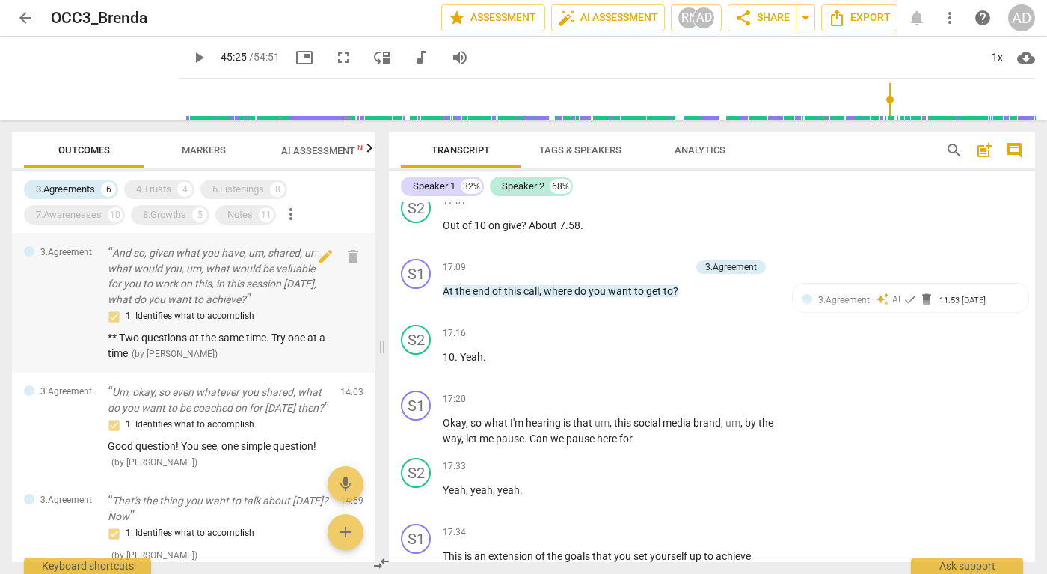
click at [258, 275] on p "And so, given what you have, um, shared, um, what would you, um, what would be …" at bounding box center [218, 275] width 221 height 61
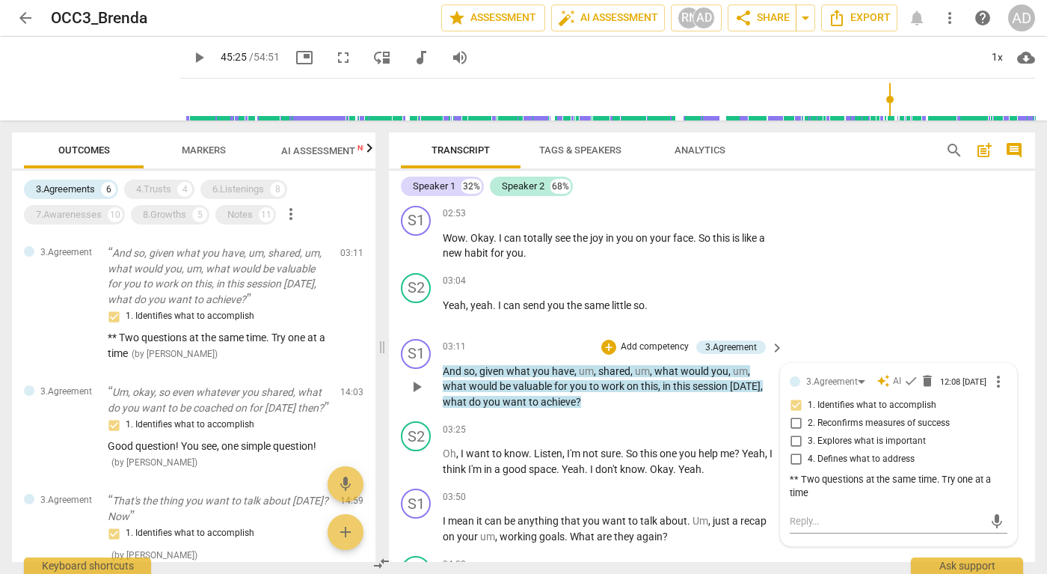
scroll to position [645, 0]
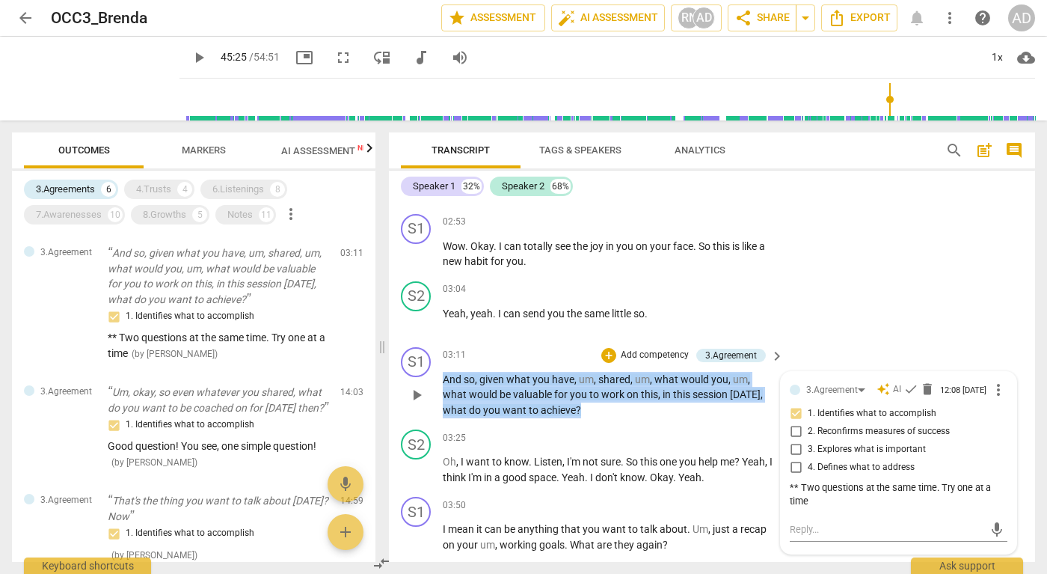
drag, startPoint x: 588, startPoint y: 407, endPoint x: 443, endPoint y: 375, distance: 148.6
click at [442, 375] on div "S1 play_arrow pause 03:11 + Add competency 3.Agreement keyboard_arrow_right And…" at bounding box center [712, 382] width 646 height 83
copy p "And so , given what you have , um , shared , um , what would you , um , what wo…"
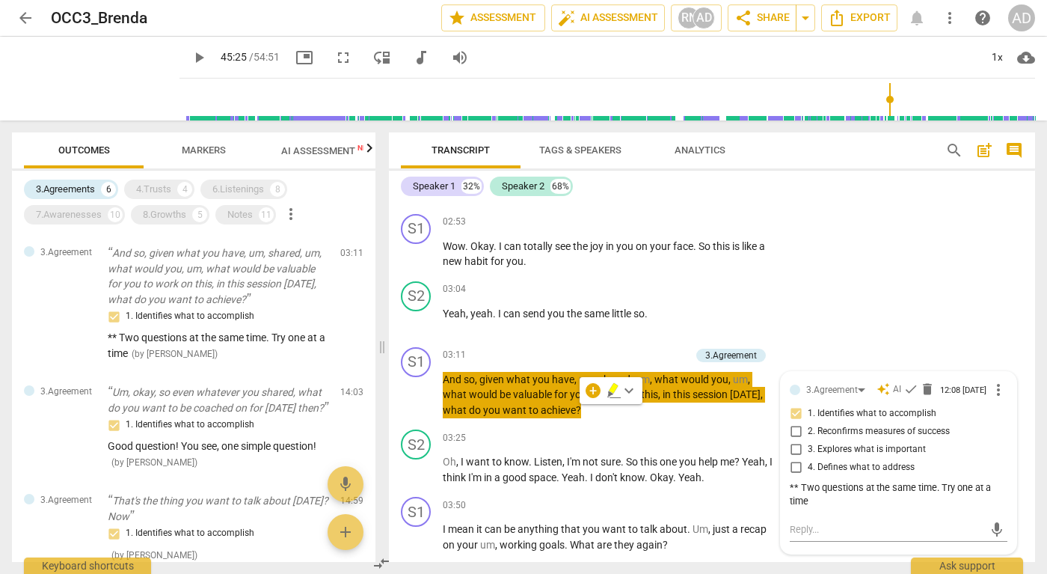
type input "2726"
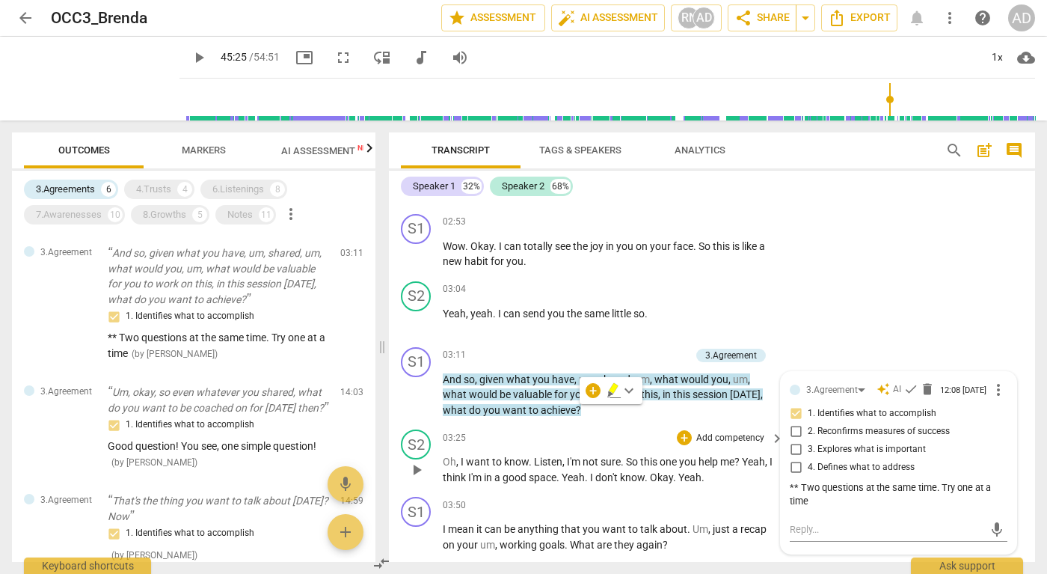
click at [554, 451] on div "03:25 + Add competency keyboard_arrow_right Oh , I want to know . Listen , I'm …" at bounding box center [614, 456] width 342 height 55
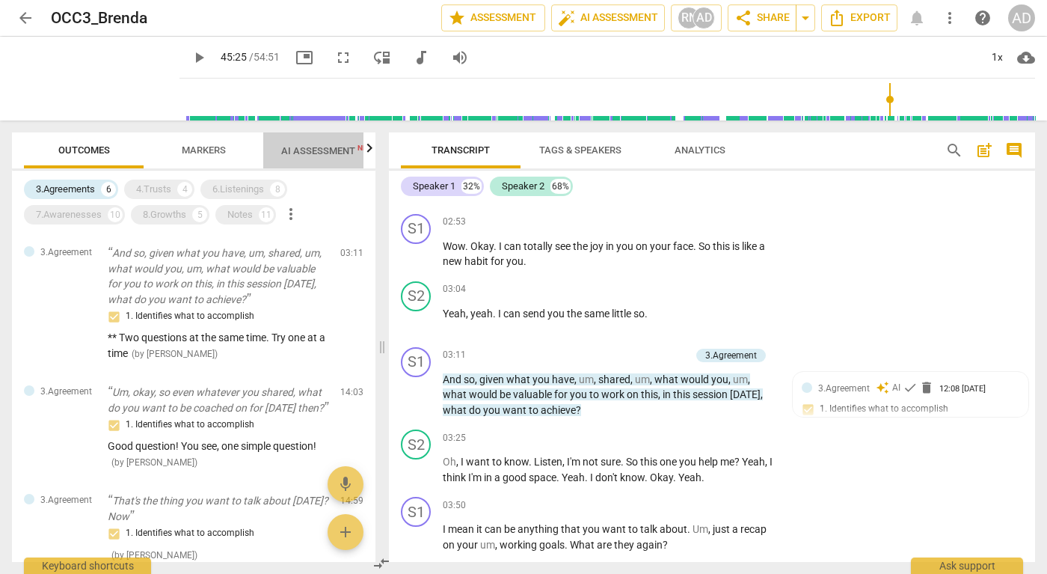
click at [316, 147] on span "AI Assessment New" at bounding box center [327, 150] width 93 height 11
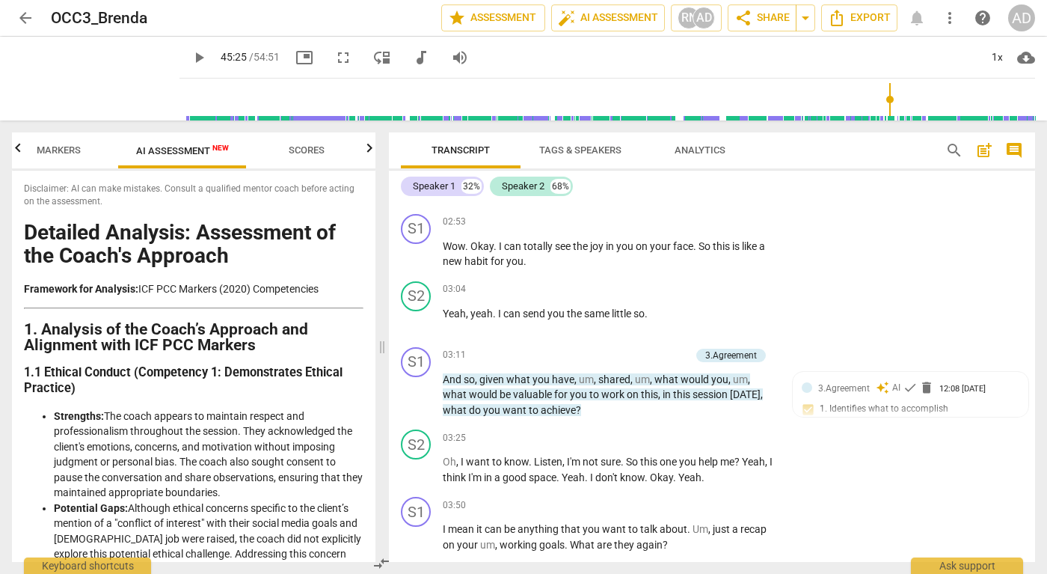
scroll to position [0, 147]
click at [304, 146] on span "Scores" at bounding box center [304, 149] width 36 height 11
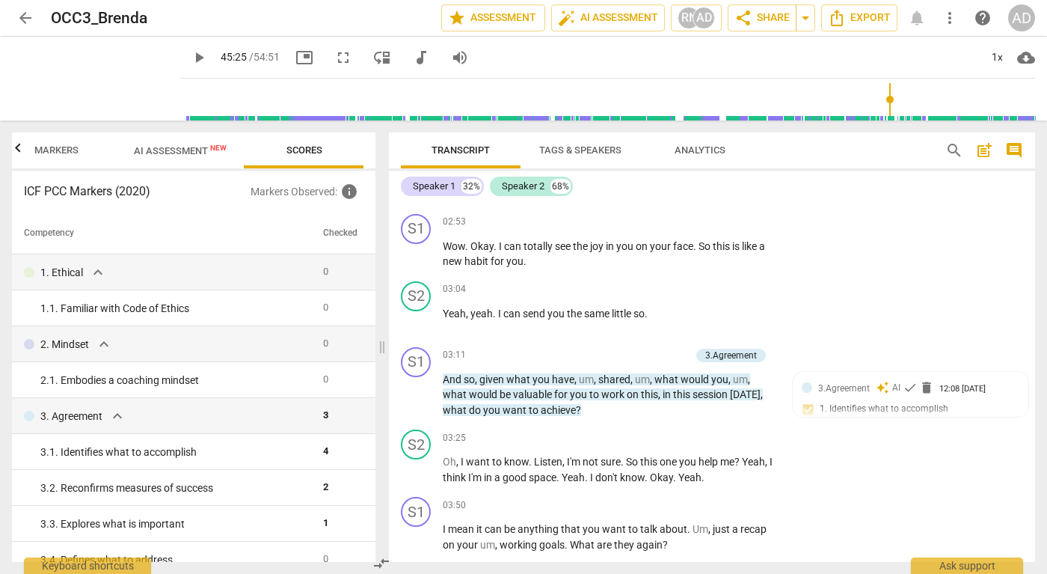
click at [71, 151] on span "Markers" at bounding box center [56, 149] width 44 height 11
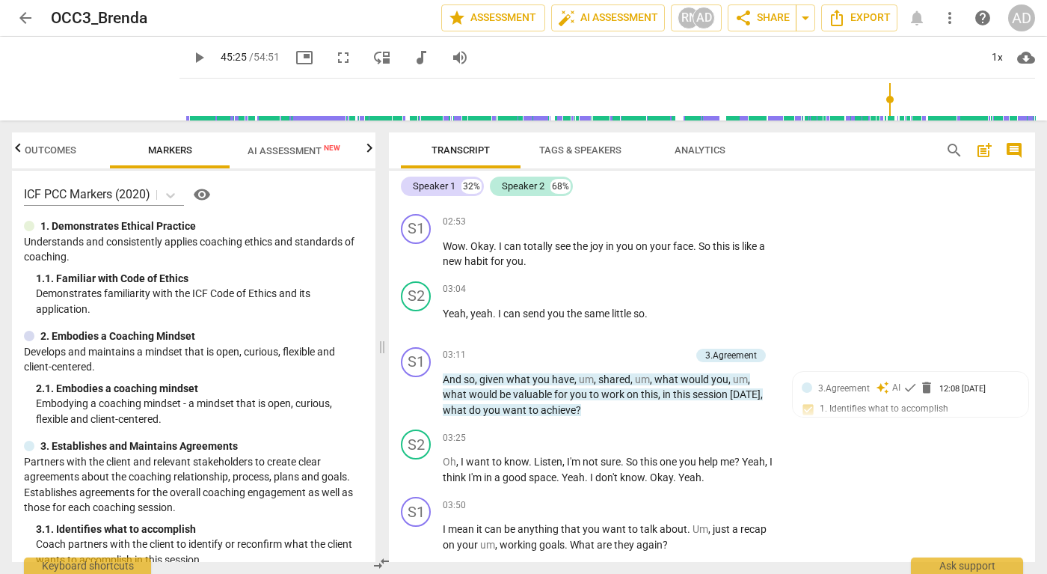
scroll to position [0, 0]
click at [102, 139] on button "Outcomes" at bounding box center [84, 150] width 120 height 36
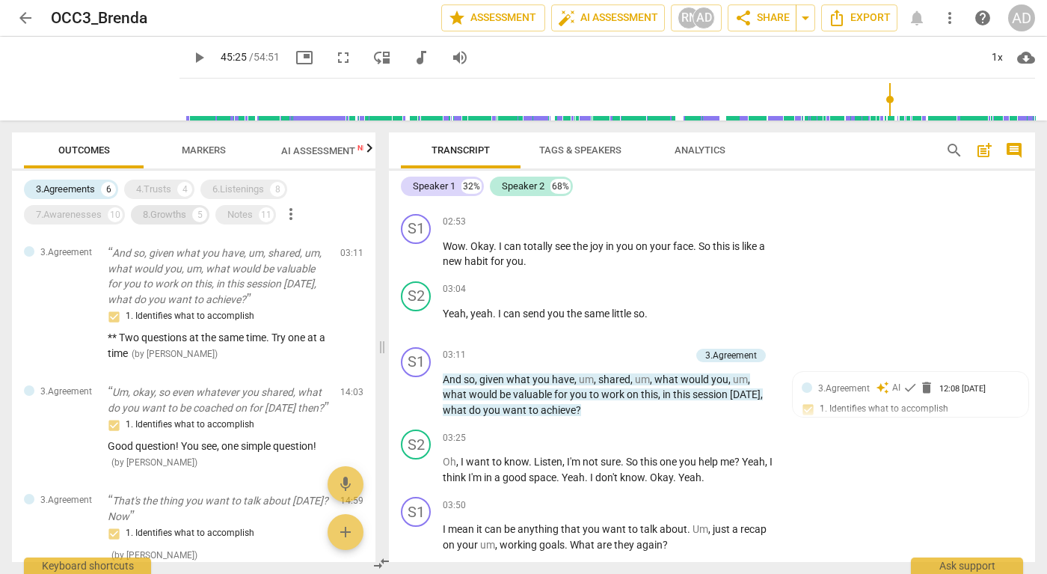
click at [163, 214] on div "8.Growths" at bounding box center [164, 214] width 43 height 15
click at [99, 188] on div "3.Agreements 6" at bounding box center [71, 188] width 94 height 19
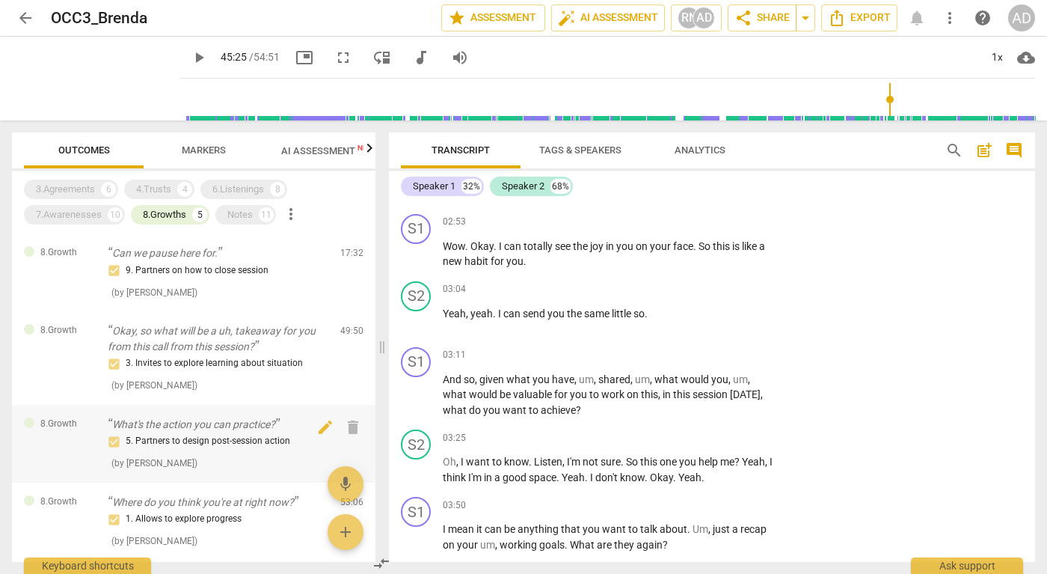
click at [230, 255] on p "Can we pause here for." at bounding box center [218, 253] width 221 height 16
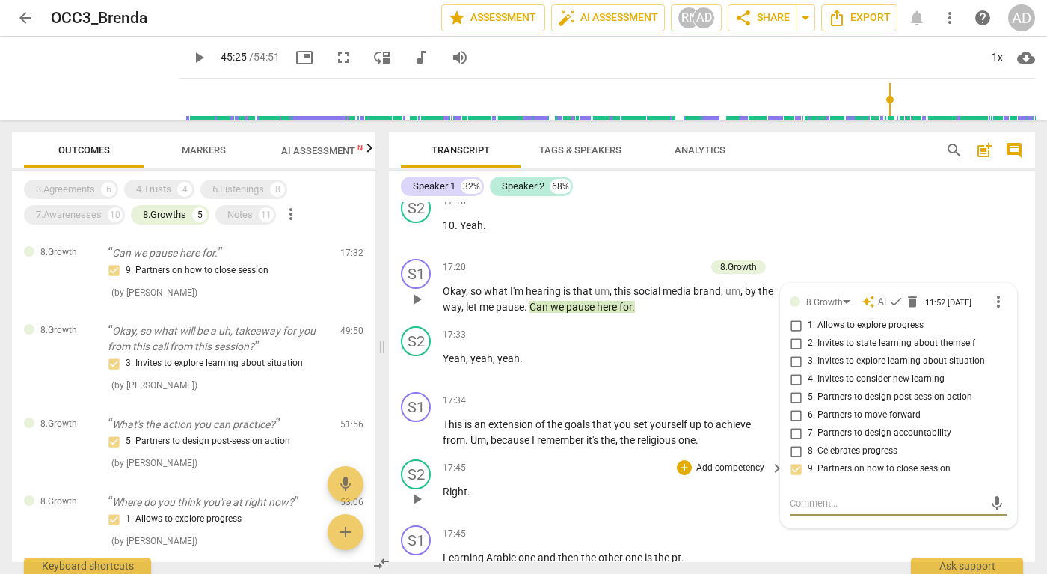
scroll to position [4537, 0]
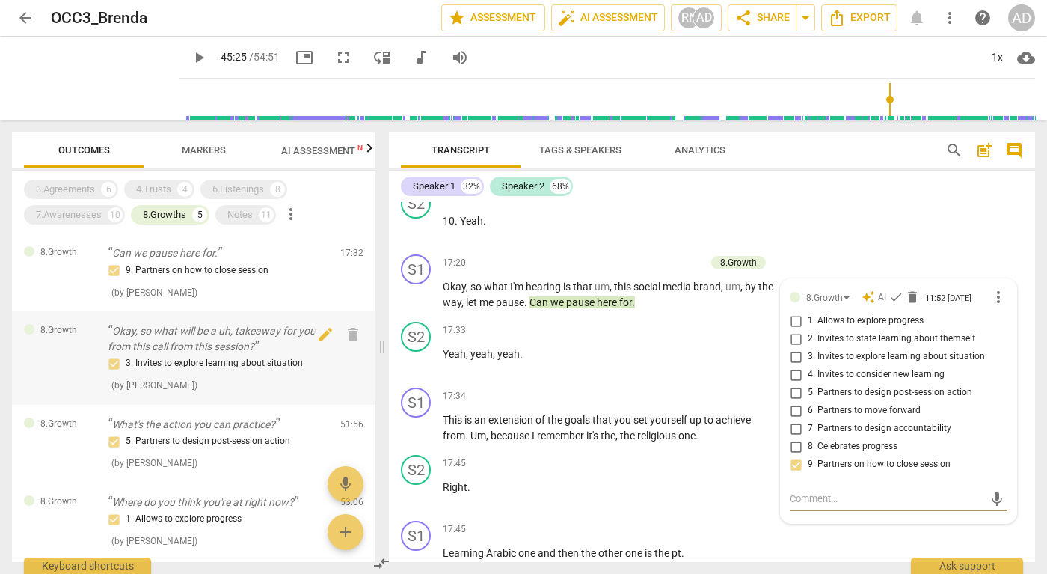
click at [216, 336] on p "Okay, so what will be a uh, takeaway for you from this call from this session?" at bounding box center [218, 338] width 221 height 31
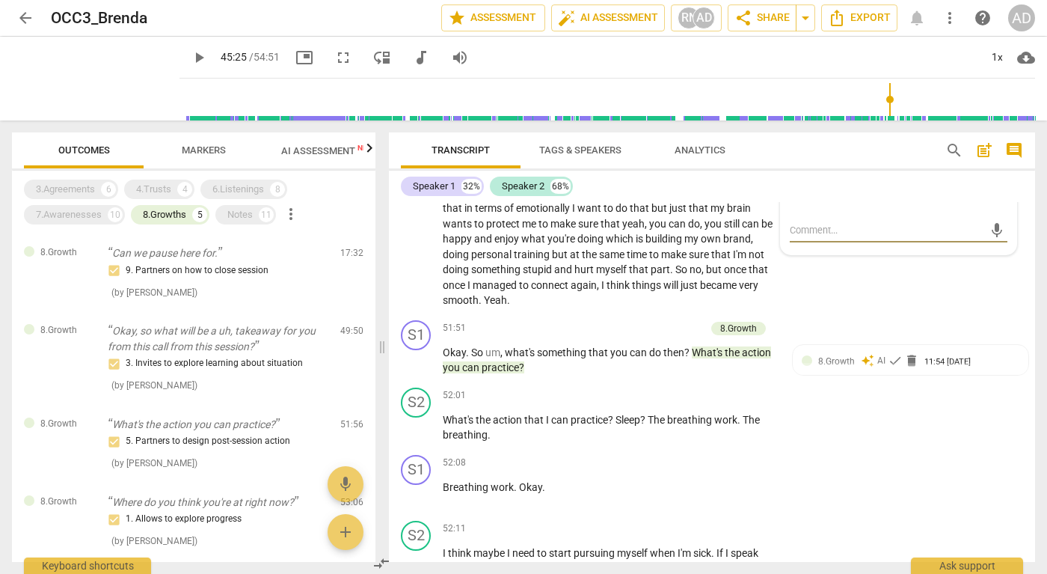
scroll to position [13478, 0]
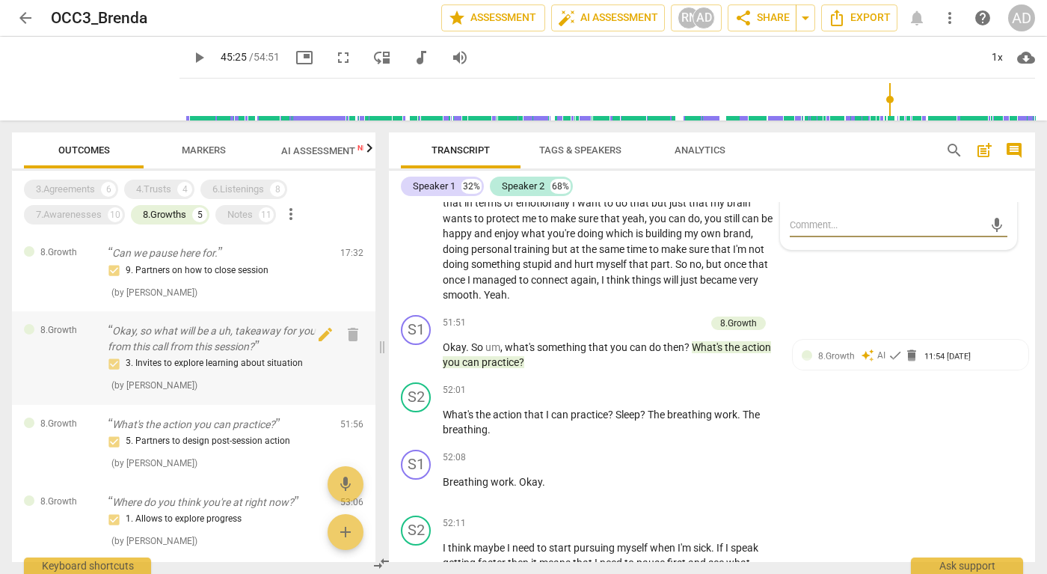
click at [212, 339] on p "Okay, so what will be a uh, takeaway for you from this call from this session?" at bounding box center [218, 338] width 221 height 31
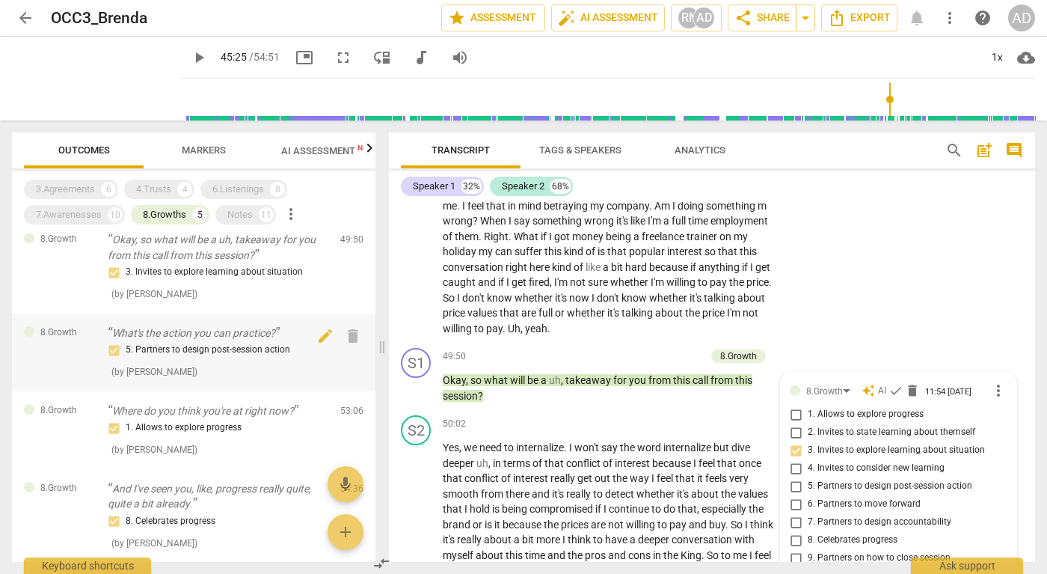
scroll to position [99, 0]
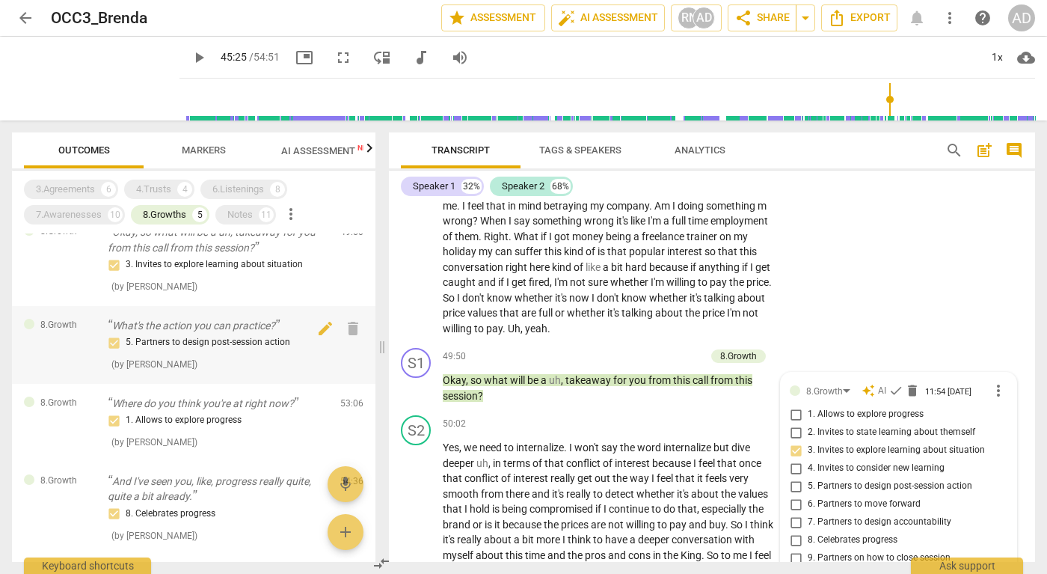
click at [271, 336] on div "5. Partners to design post-session action" at bounding box center [218, 343] width 221 height 18
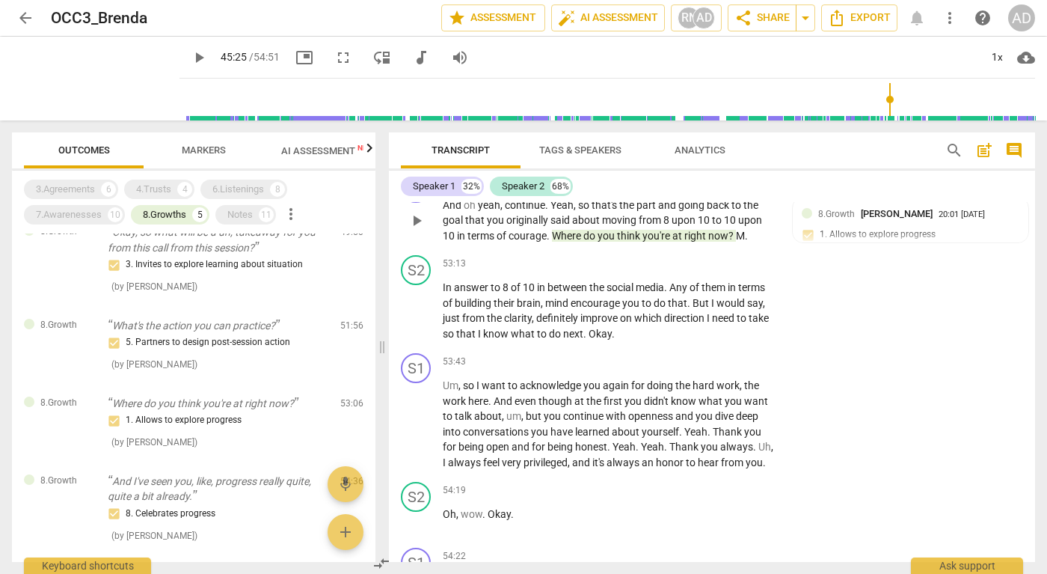
scroll to position [13921, 0]
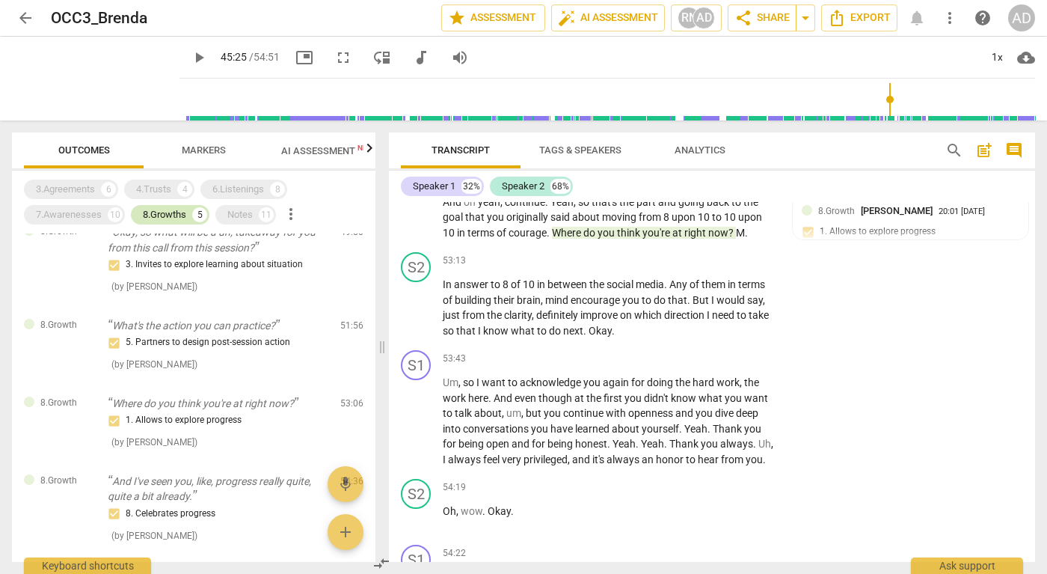
click at [163, 209] on div "8.Growths" at bounding box center [164, 214] width 43 height 15
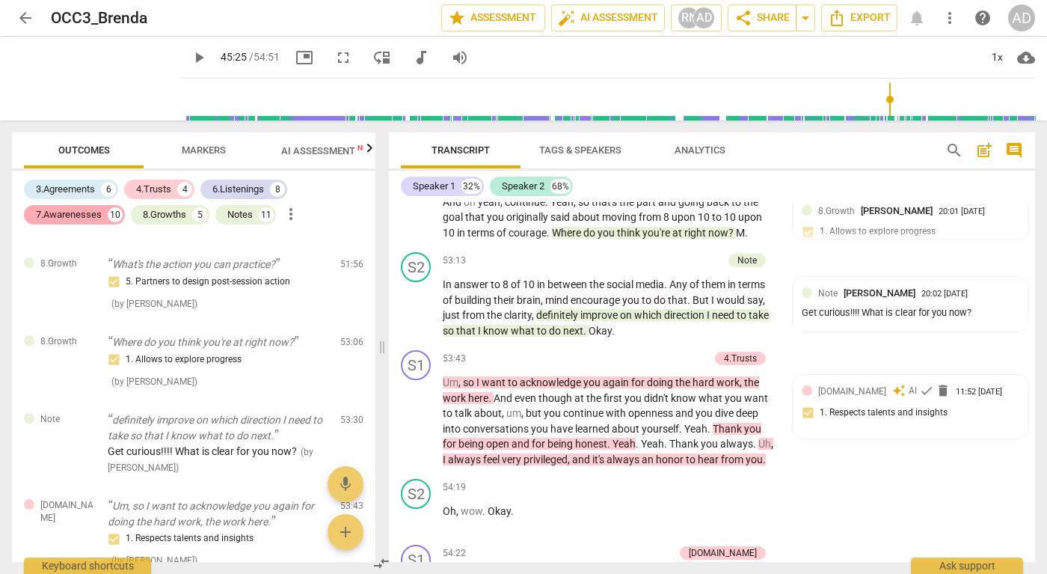
click at [84, 214] on div "7.Awarenesses" at bounding box center [69, 214] width 66 height 15
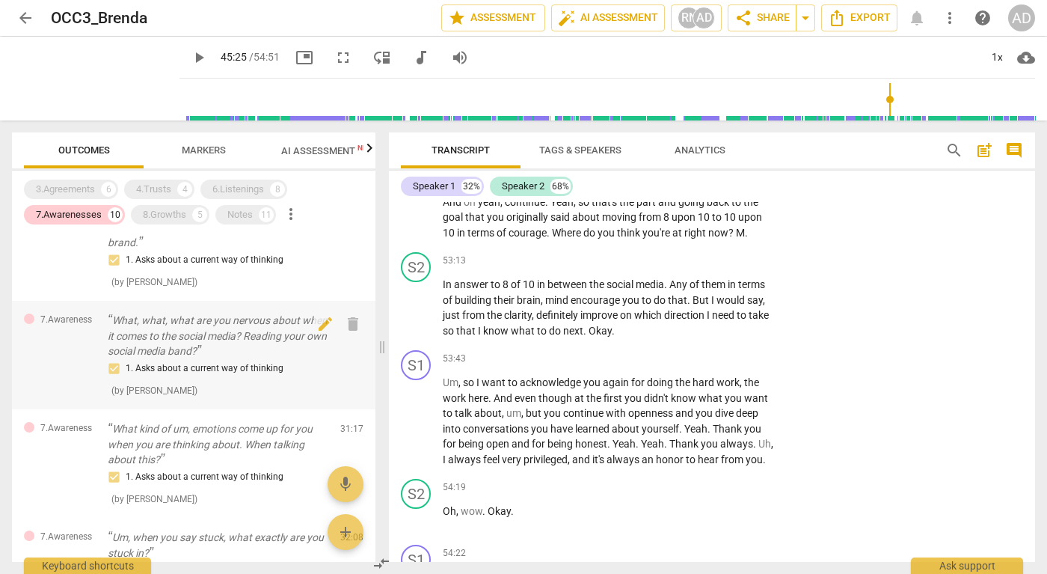
scroll to position [170, 0]
